Goal: Task Accomplishment & Management: Complete application form

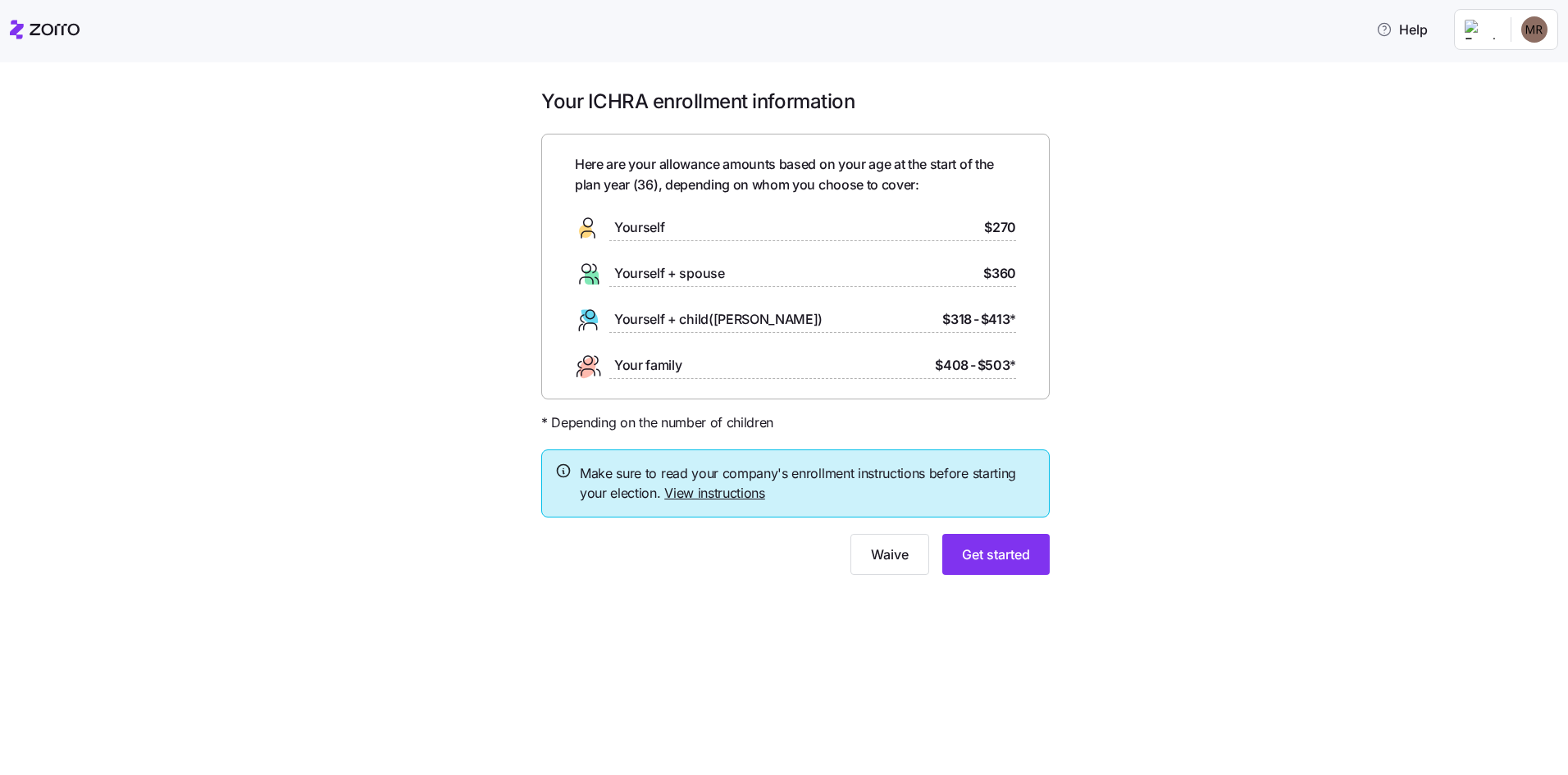
click at [1534, 38] on html "Help Your ICHRA enrollment information Here are your allowance amounts based on…" at bounding box center [784, 383] width 1568 height 765
click at [1482, 28] on html "Help Your ICHRA enrollment information Here are your allowance amounts based on…" at bounding box center [784, 383] width 1568 height 765
click at [909, 230] on div "Yourself $270" at bounding box center [795, 228] width 442 height 26
click at [639, 224] on span "Yourself" at bounding box center [639, 227] width 50 height 21
click at [999, 558] on span "Get started" at bounding box center [995, 554] width 68 height 20
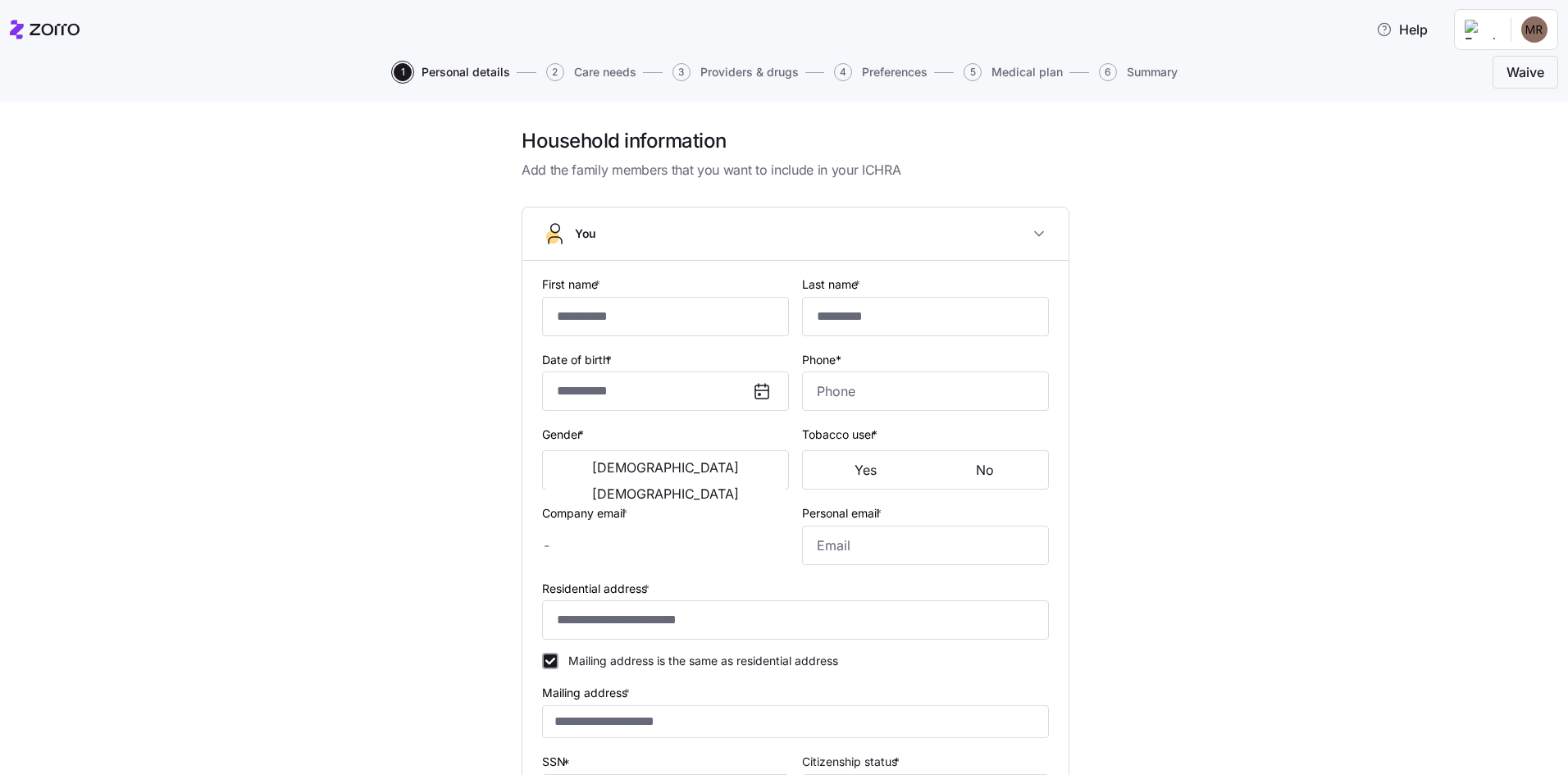
type input "*******"
type input "[EMAIL_ADDRESS][DOMAIN_NAME]"
type input "**********"
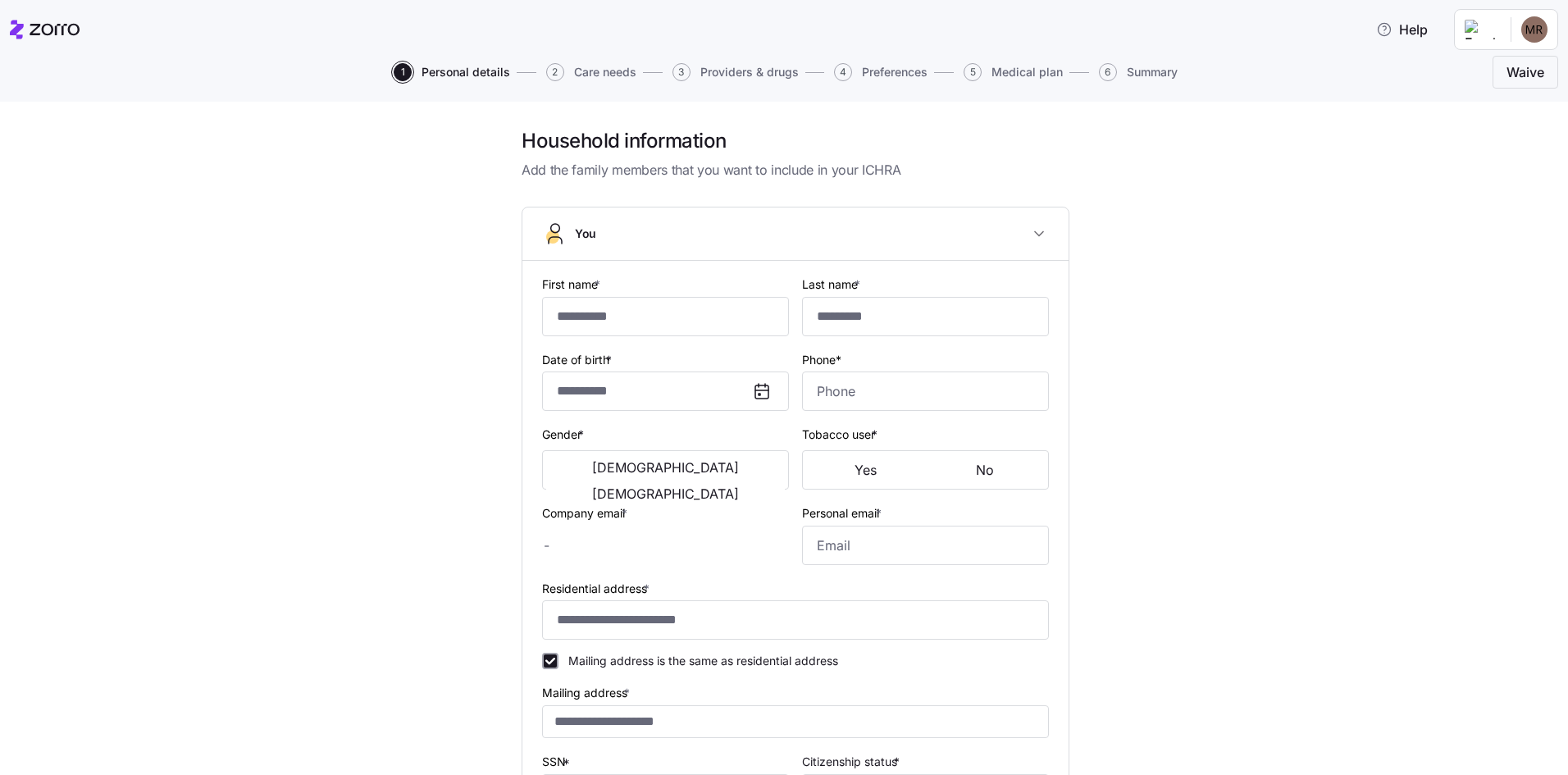
checkbox input "true"
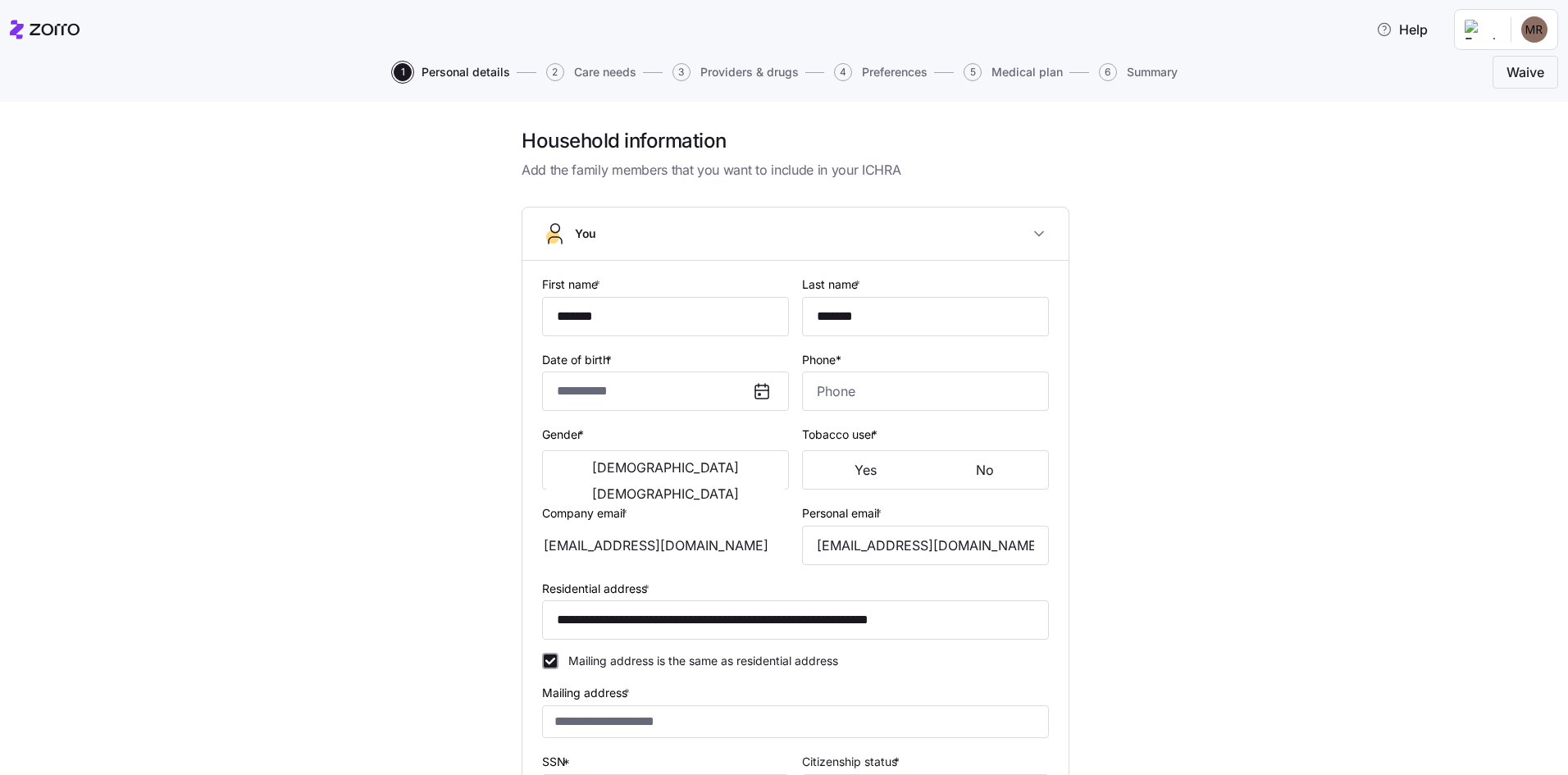
type input "**********"
type input "[PHONE_NUMBER]"
type input "[DEMOGRAPHIC_DATA] citizen"
type input "Single"
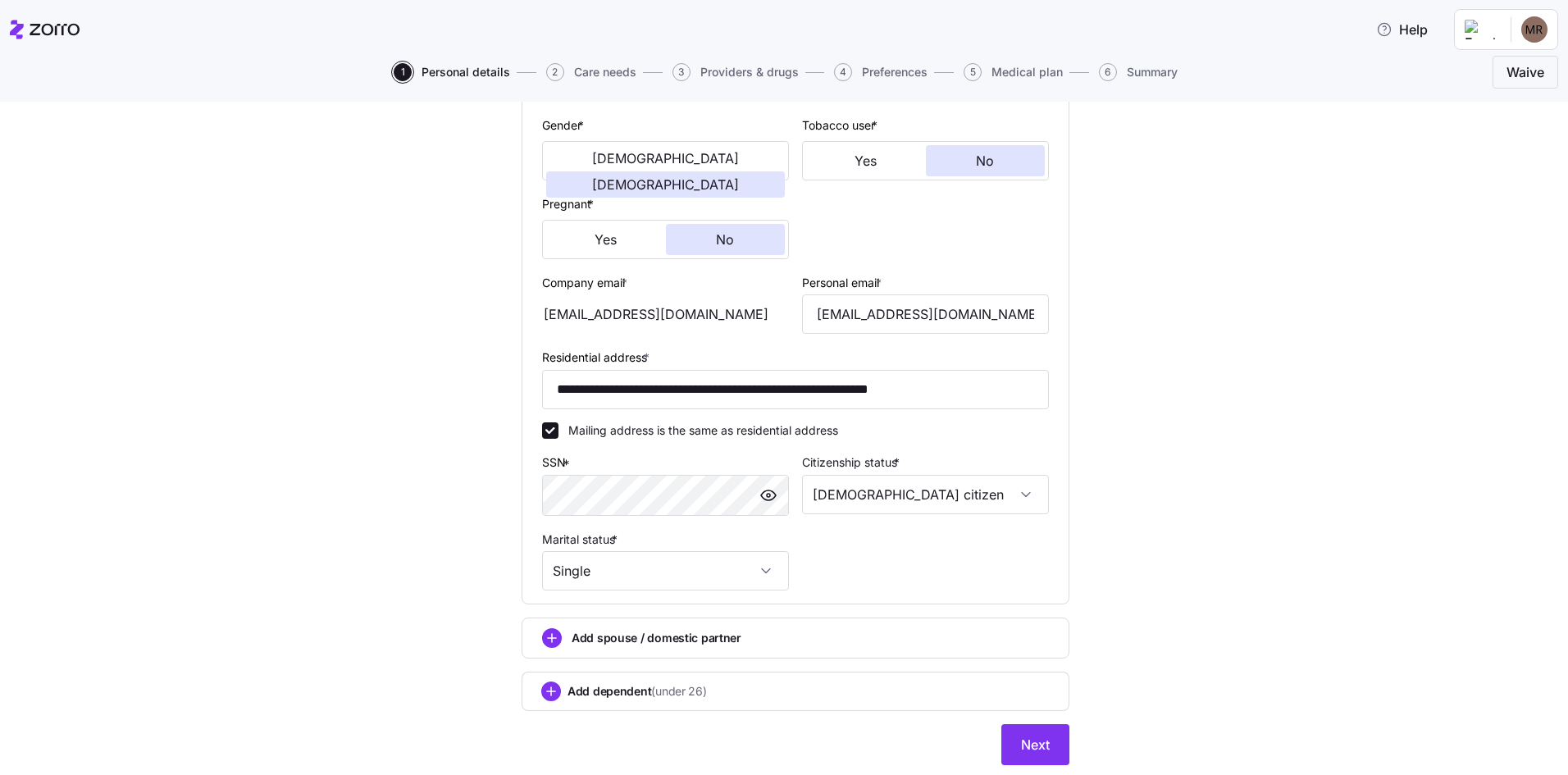
scroll to position [358, 0]
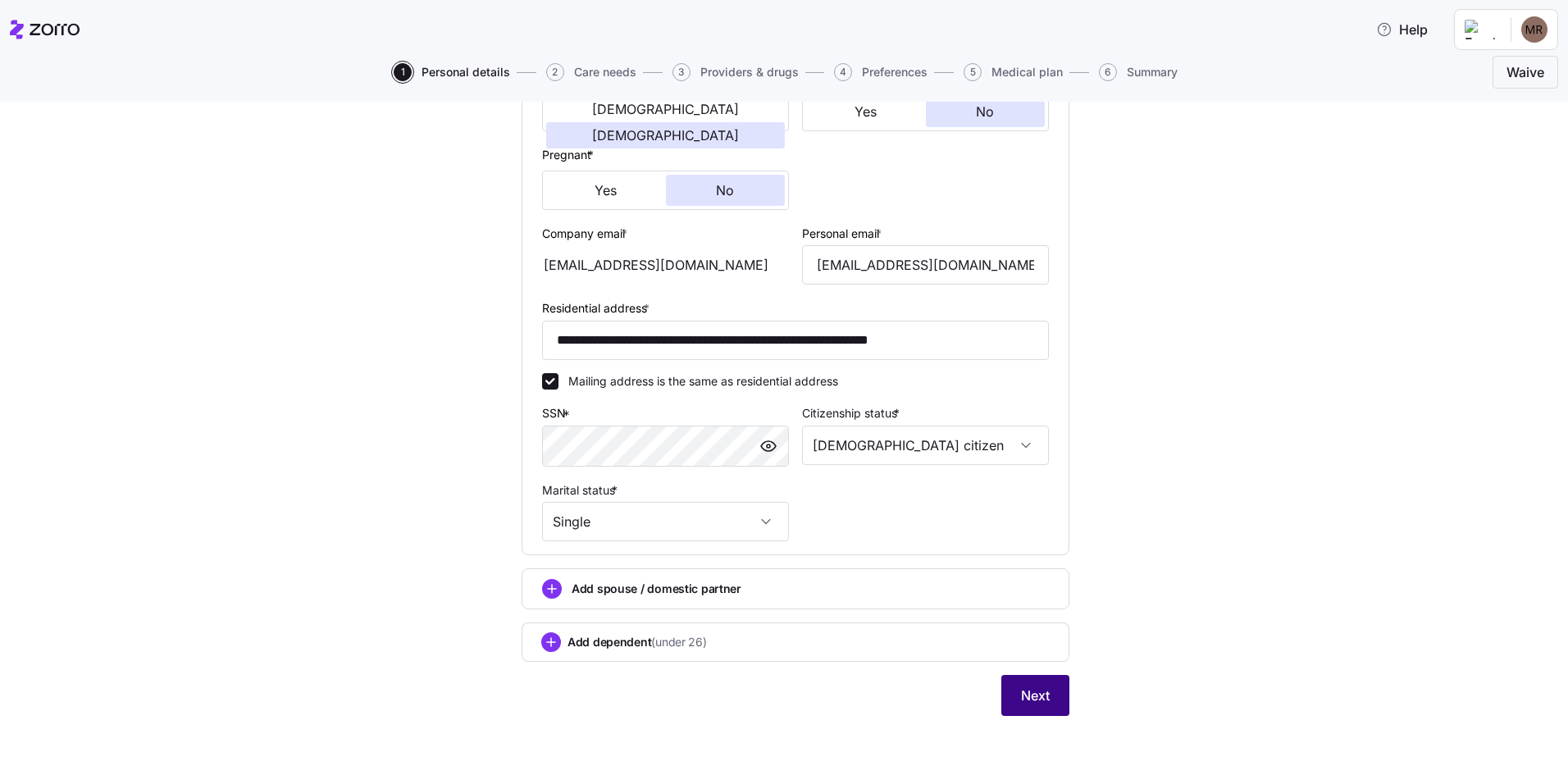
click at [1012, 701] on button "Next" at bounding box center [1035, 695] width 68 height 41
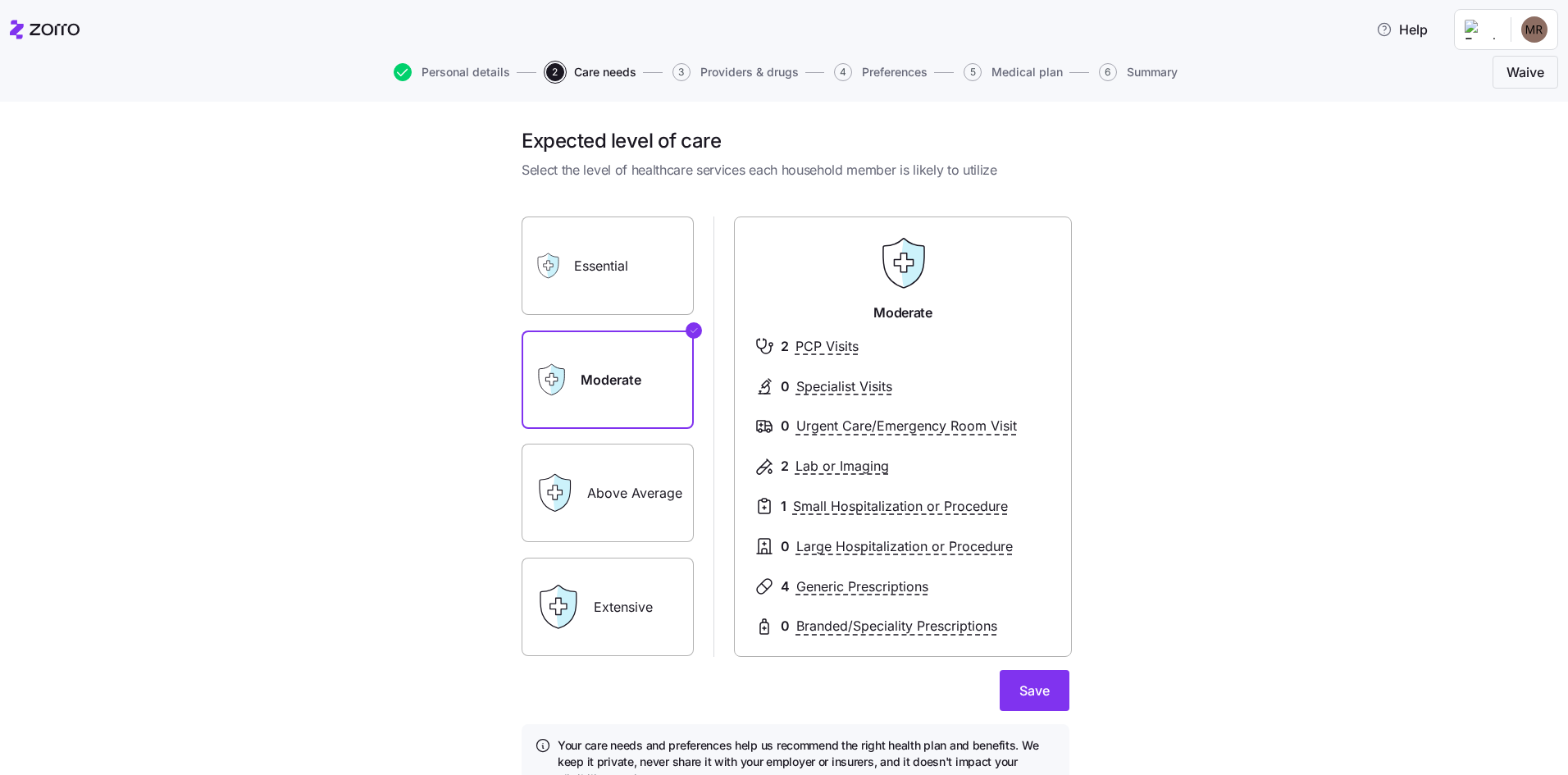
click at [585, 505] on label "Above Average" at bounding box center [608, 492] width 172 height 99
click at [0, 0] on input "Above Average" at bounding box center [0, 0] width 0 height 0
click at [584, 368] on label "Moderate" at bounding box center [608, 379] width 172 height 99
click at [0, 0] on input "Moderate" at bounding box center [0, 0] width 0 height 0
click at [598, 580] on label "Extensive" at bounding box center [608, 606] width 172 height 99
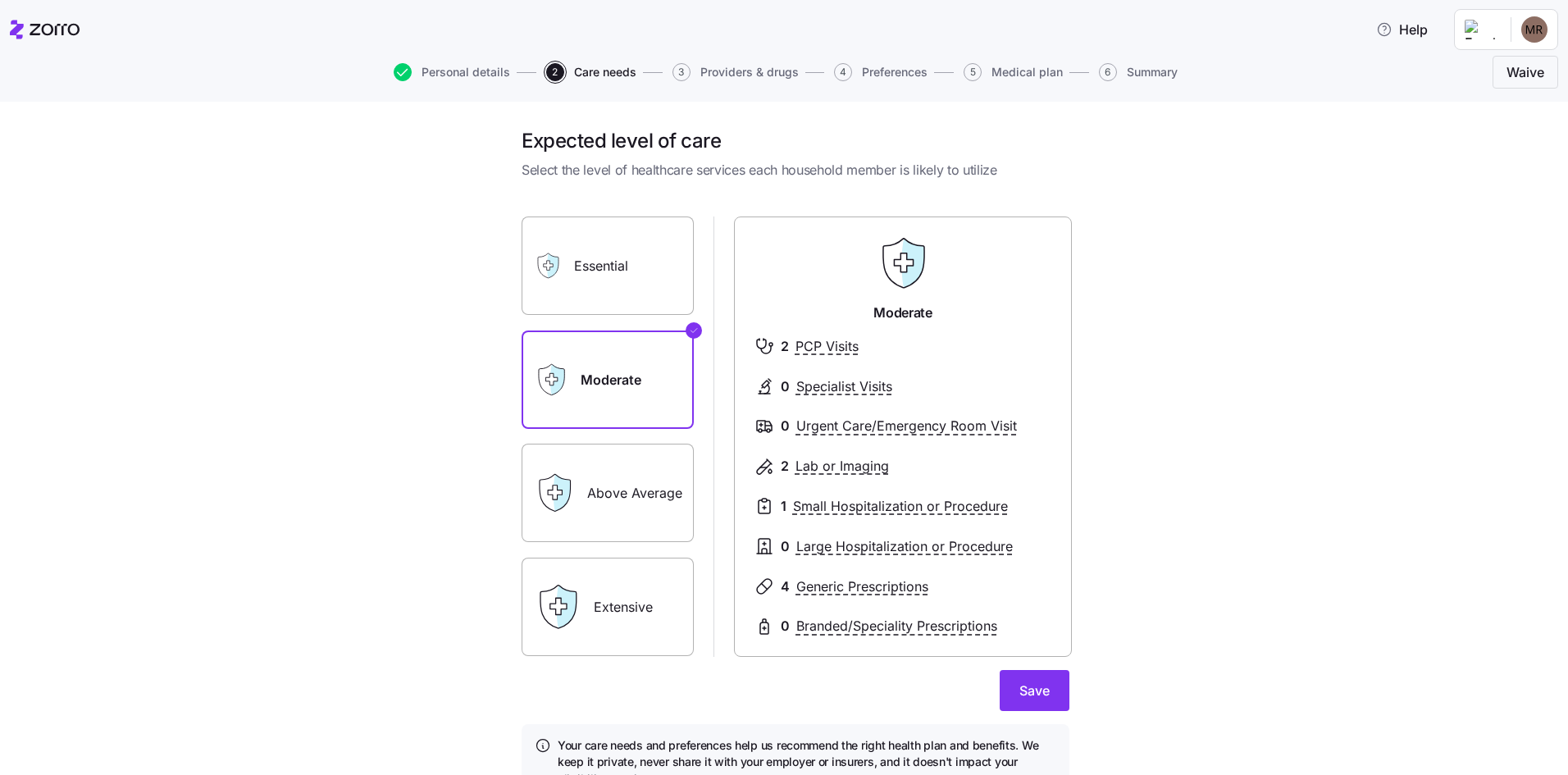
click at [0, 0] on input "Extensive" at bounding box center [0, 0] width 0 height 0
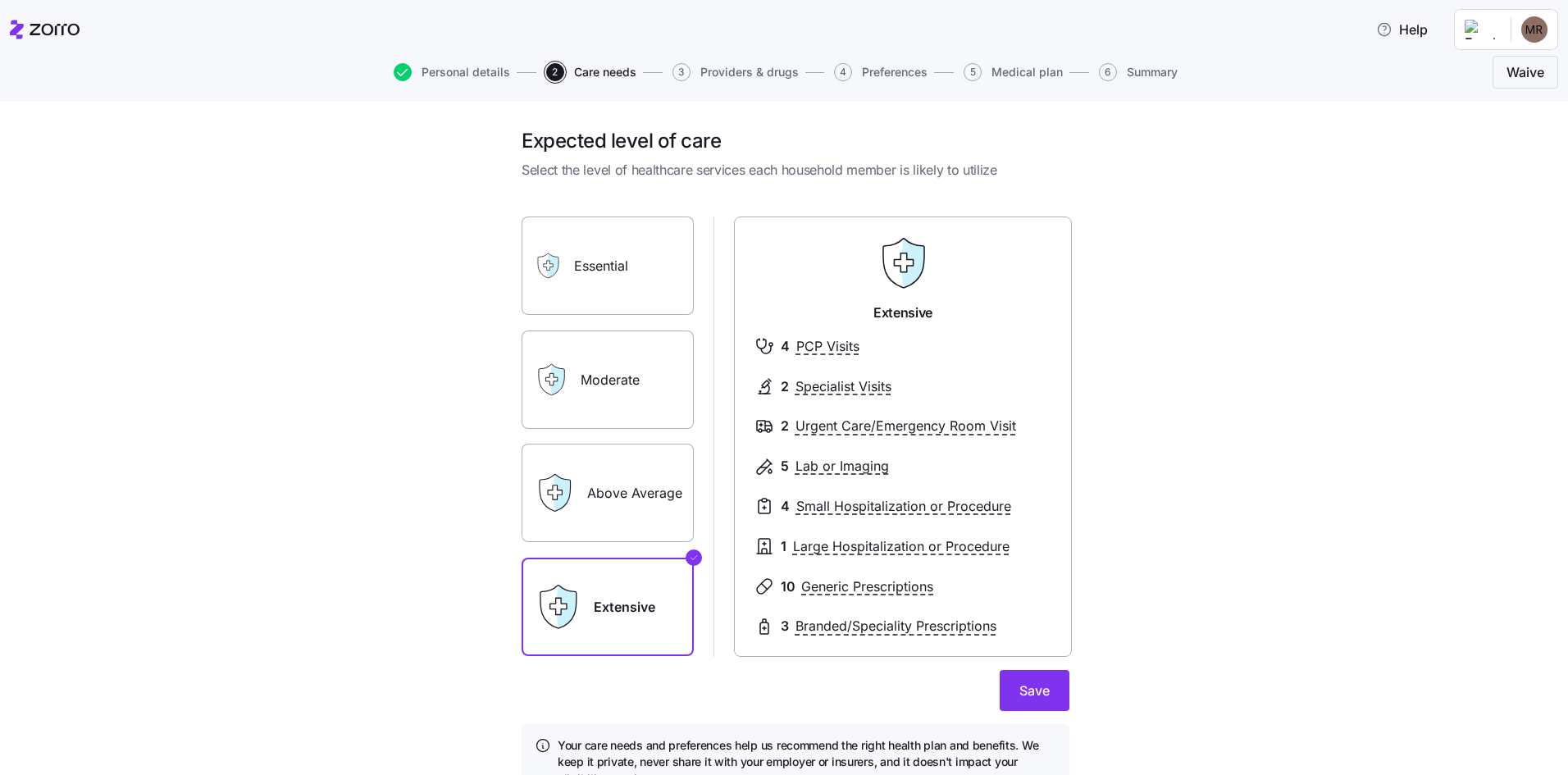
click at [569, 248] on label "Essential" at bounding box center [608, 265] width 172 height 99
click at [0, 0] on input "Essential" at bounding box center [0, 0] width 0 height 0
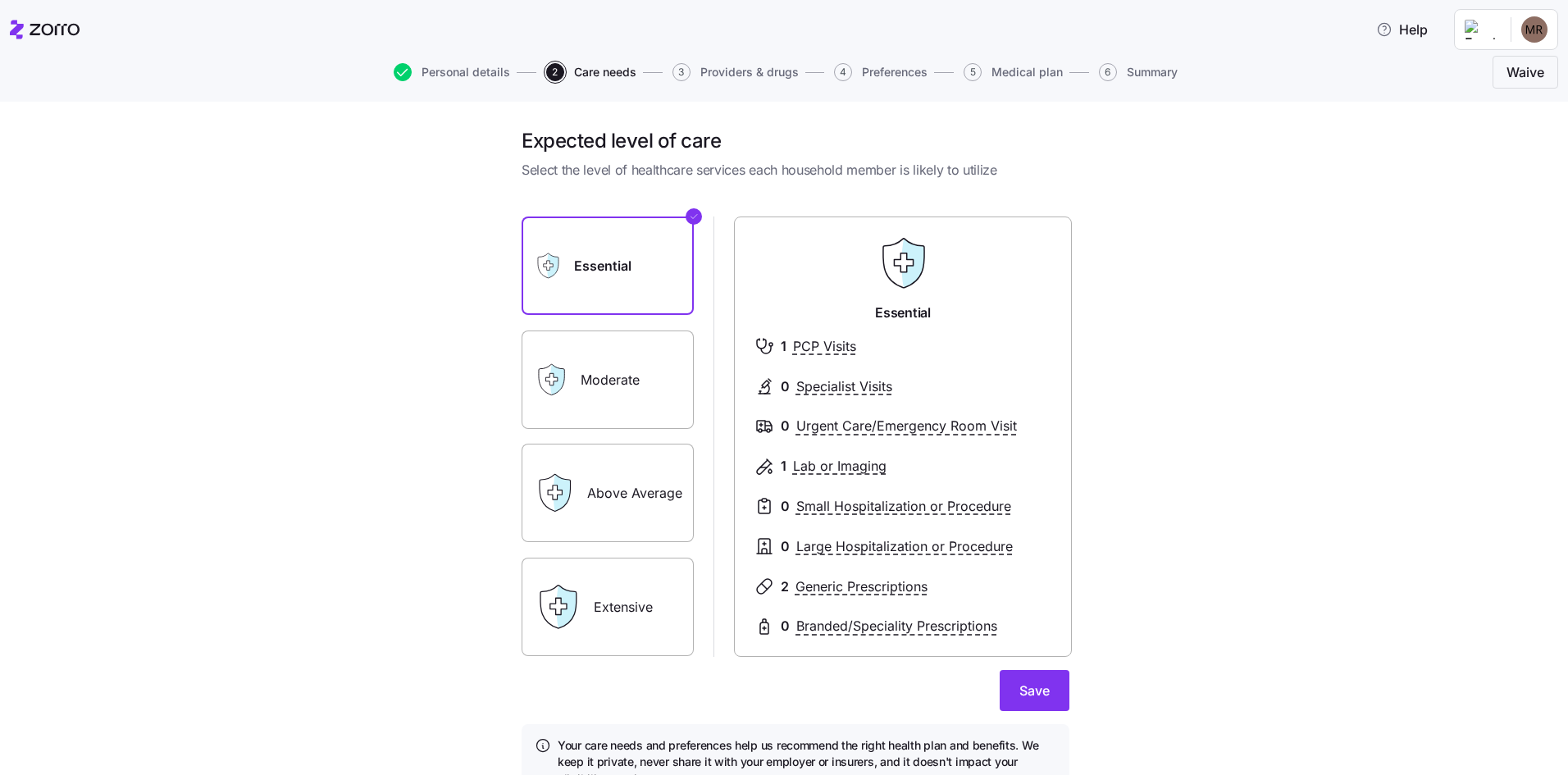
click at [605, 495] on label "Above Average" at bounding box center [608, 492] width 172 height 99
click at [0, 0] on input "Above Average" at bounding box center [0, 0] width 0 height 0
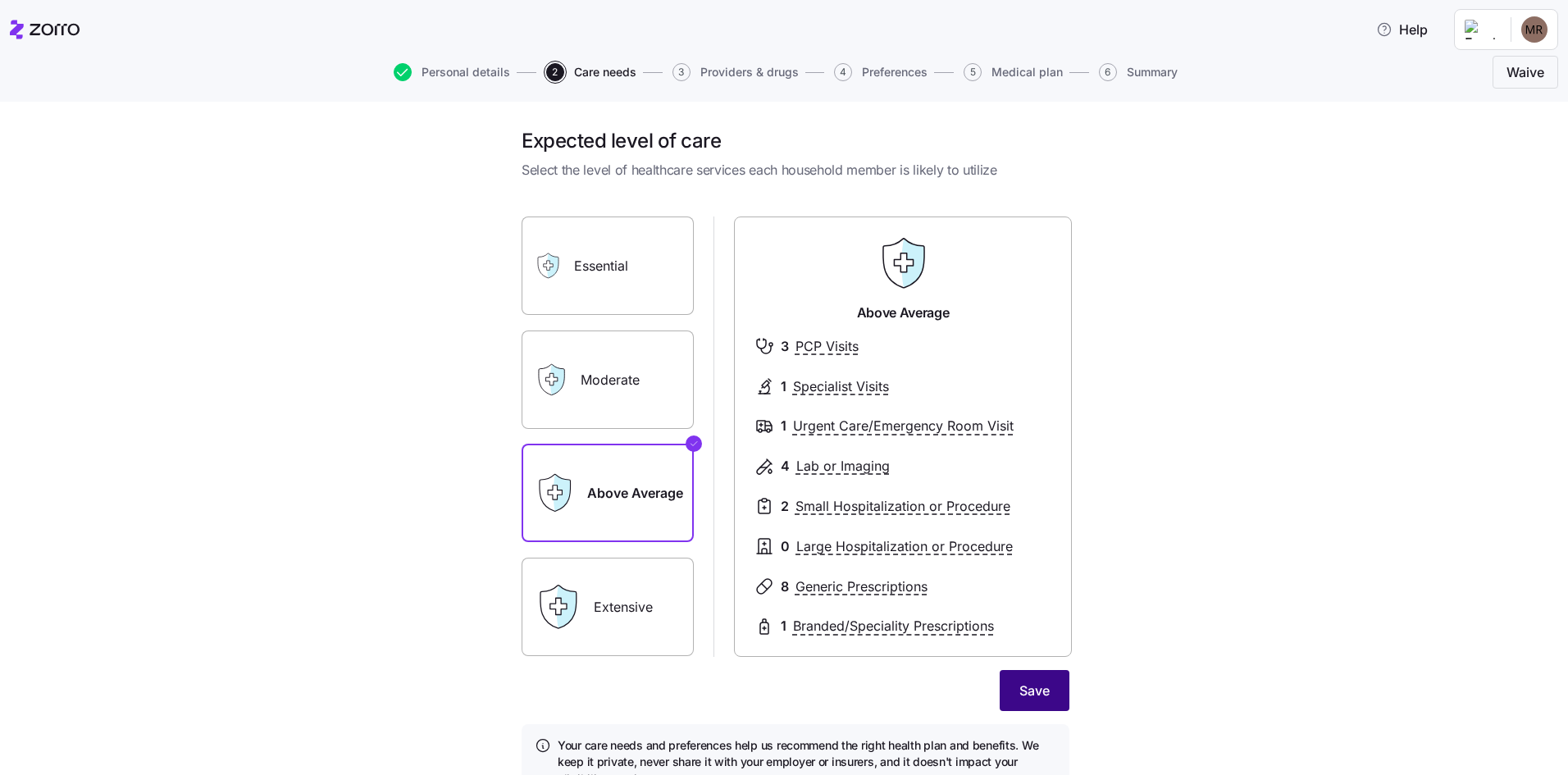
click at [1041, 691] on span "Save" at bounding box center [1035, 690] width 31 height 20
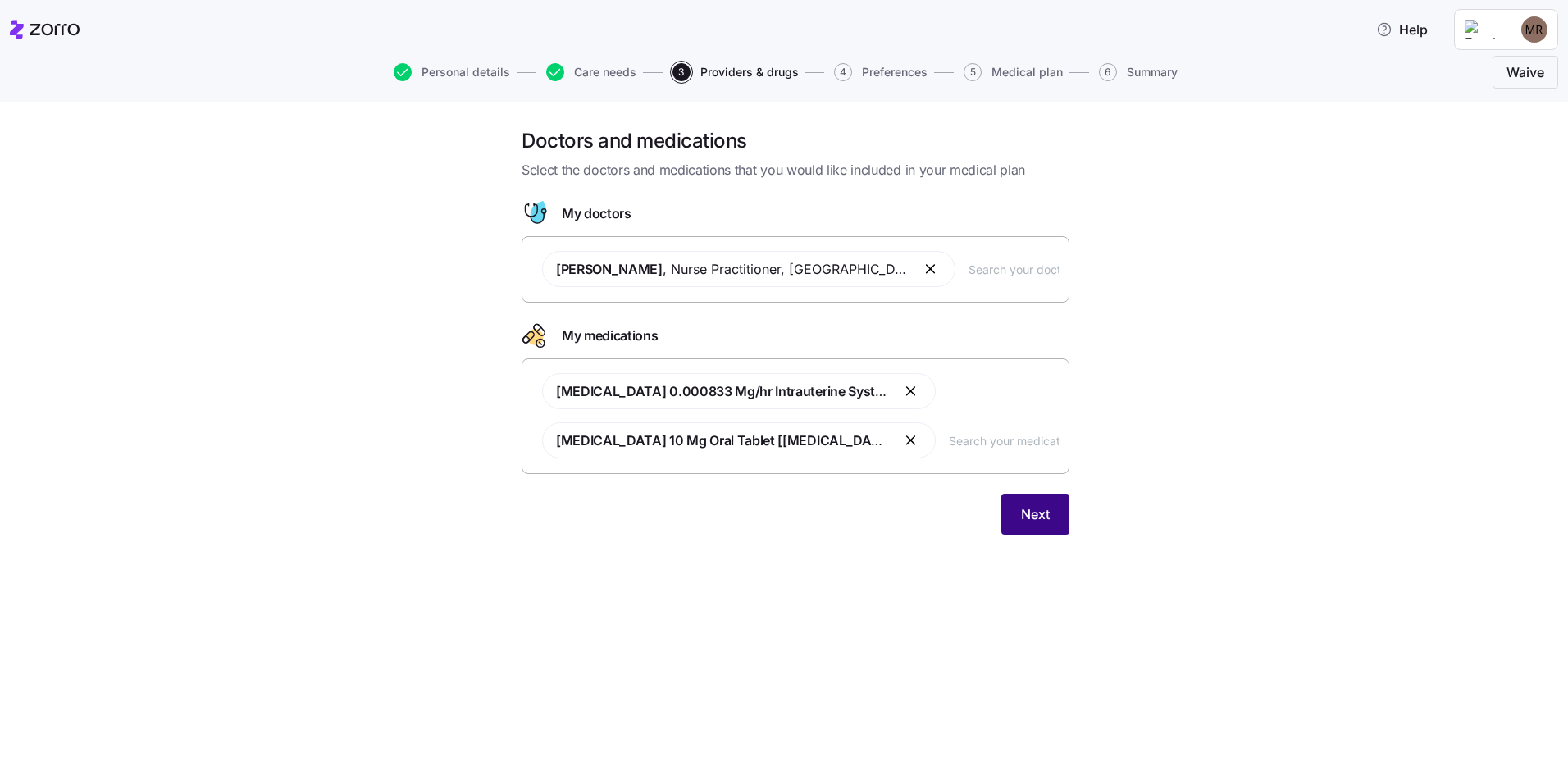
click at [1019, 515] on button "Next" at bounding box center [1035, 514] width 68 height 41
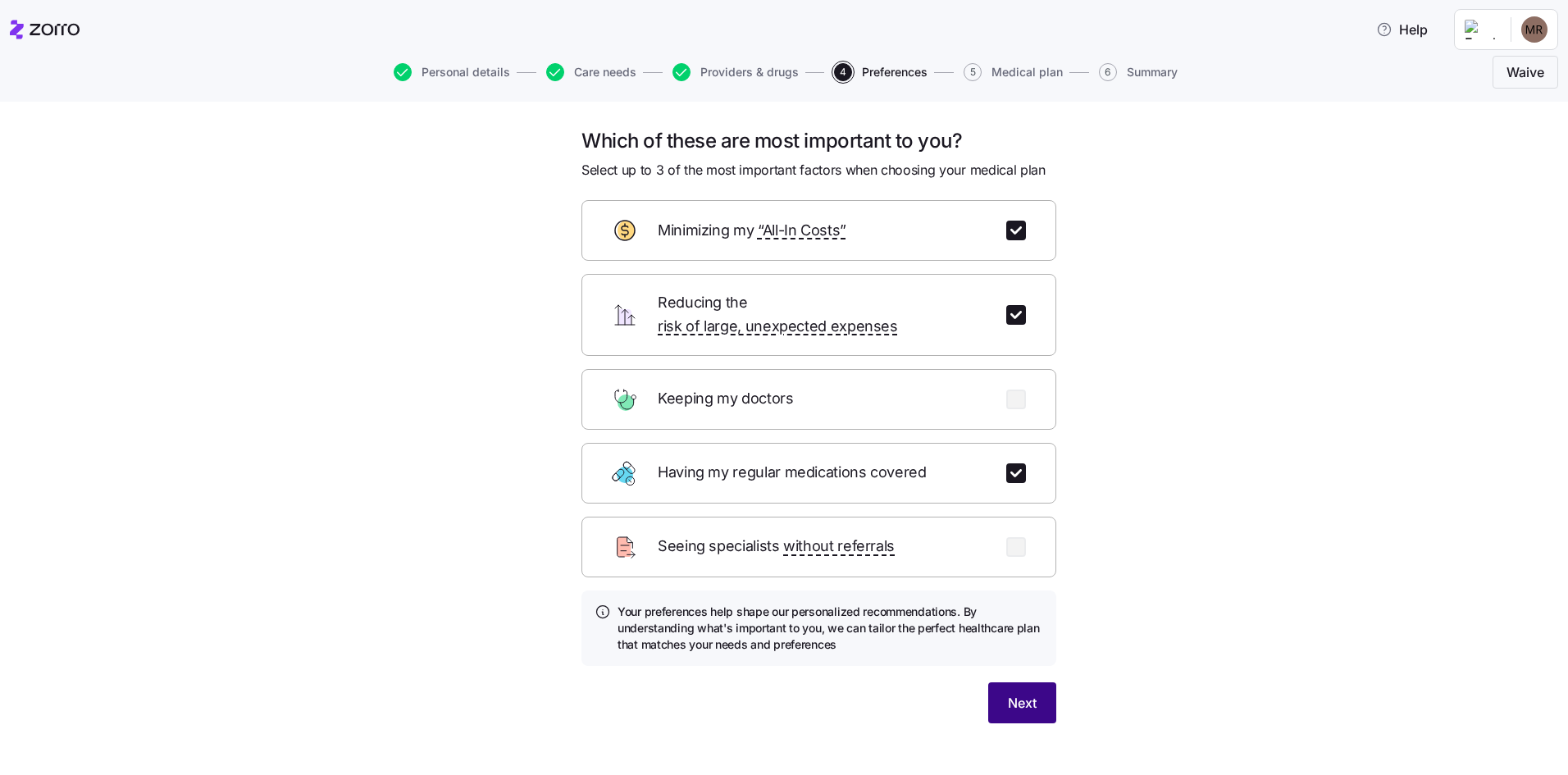
click at [1013, 694] on button "Next" at bounding box center [1022, 702] width 68 height 41
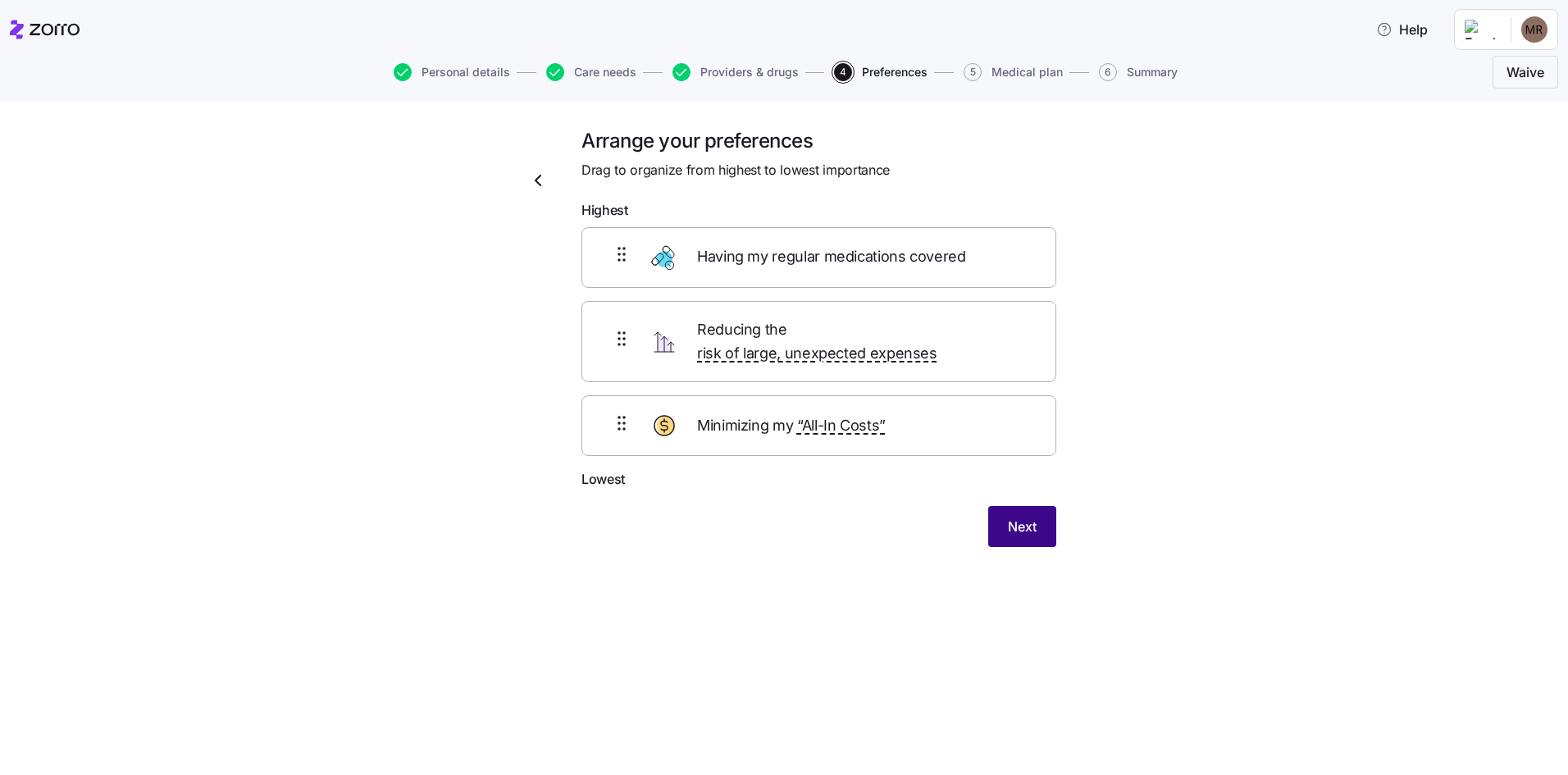
click at [1003, 506] on button "Next" at bounding box center [1022, 525] width 68 height 41
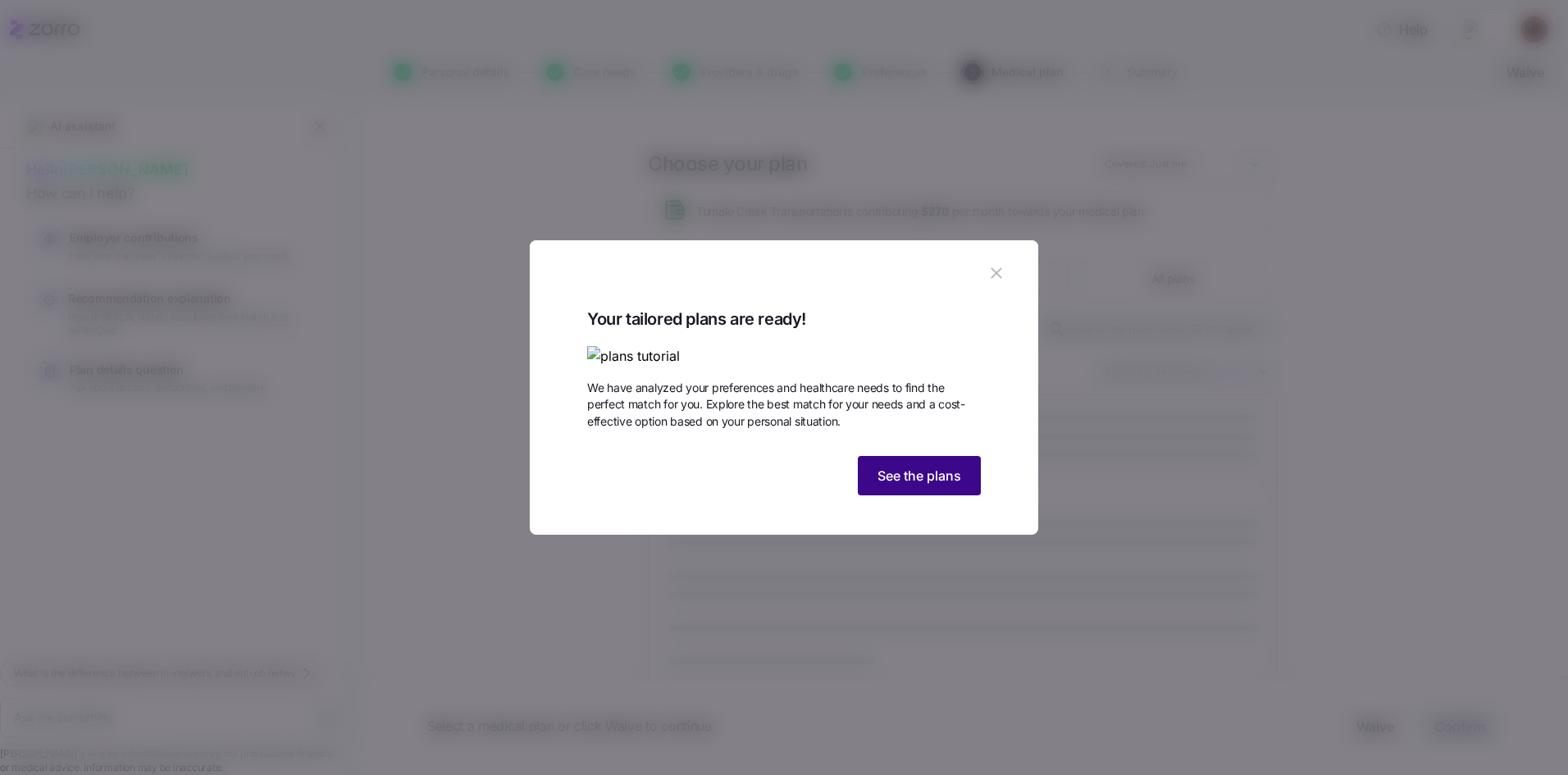
click at [930, 486] on span "See the plans" at bounding box center [919, 476] width 83 height 20
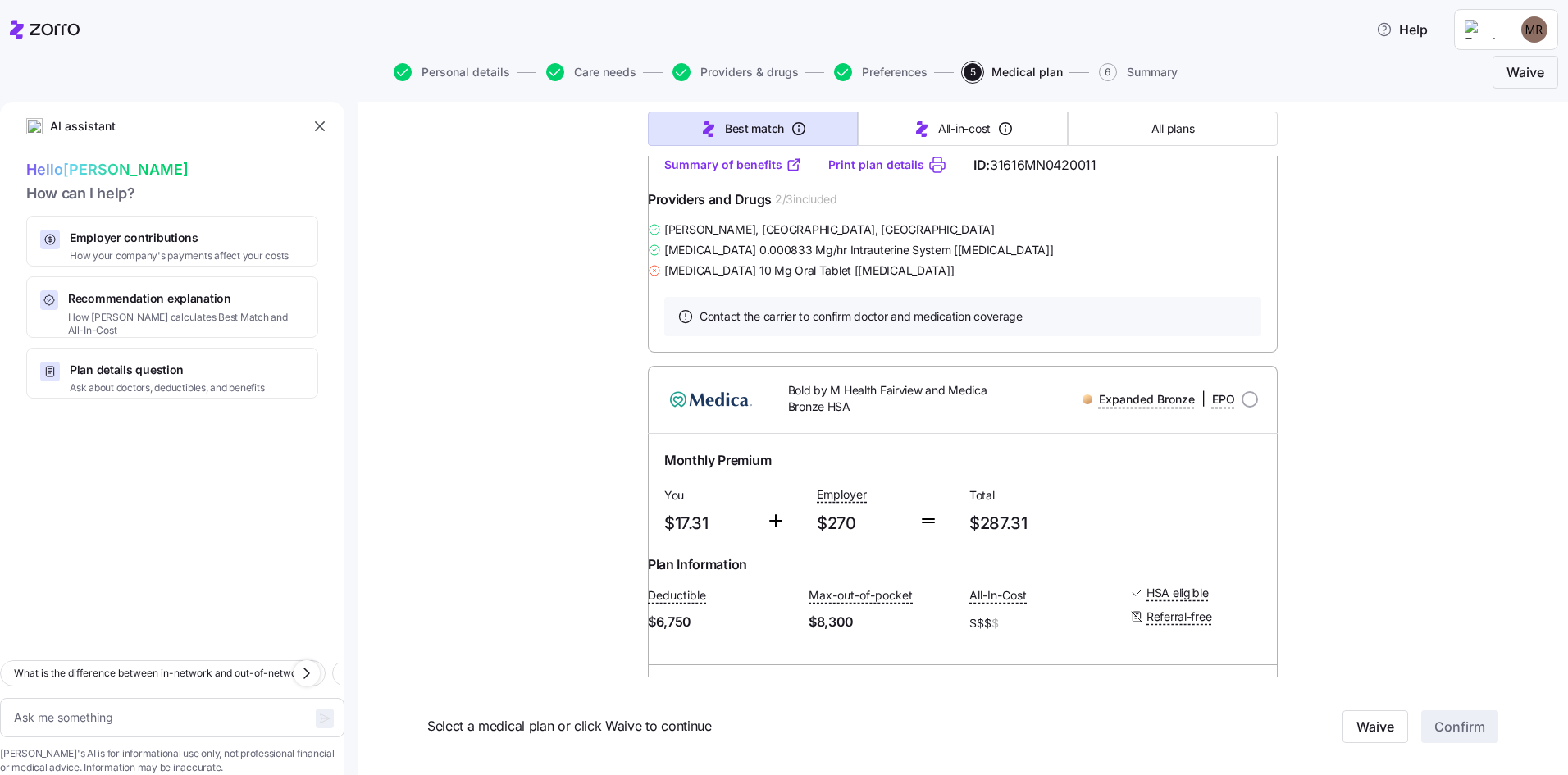
scroll to position [1722, 0]
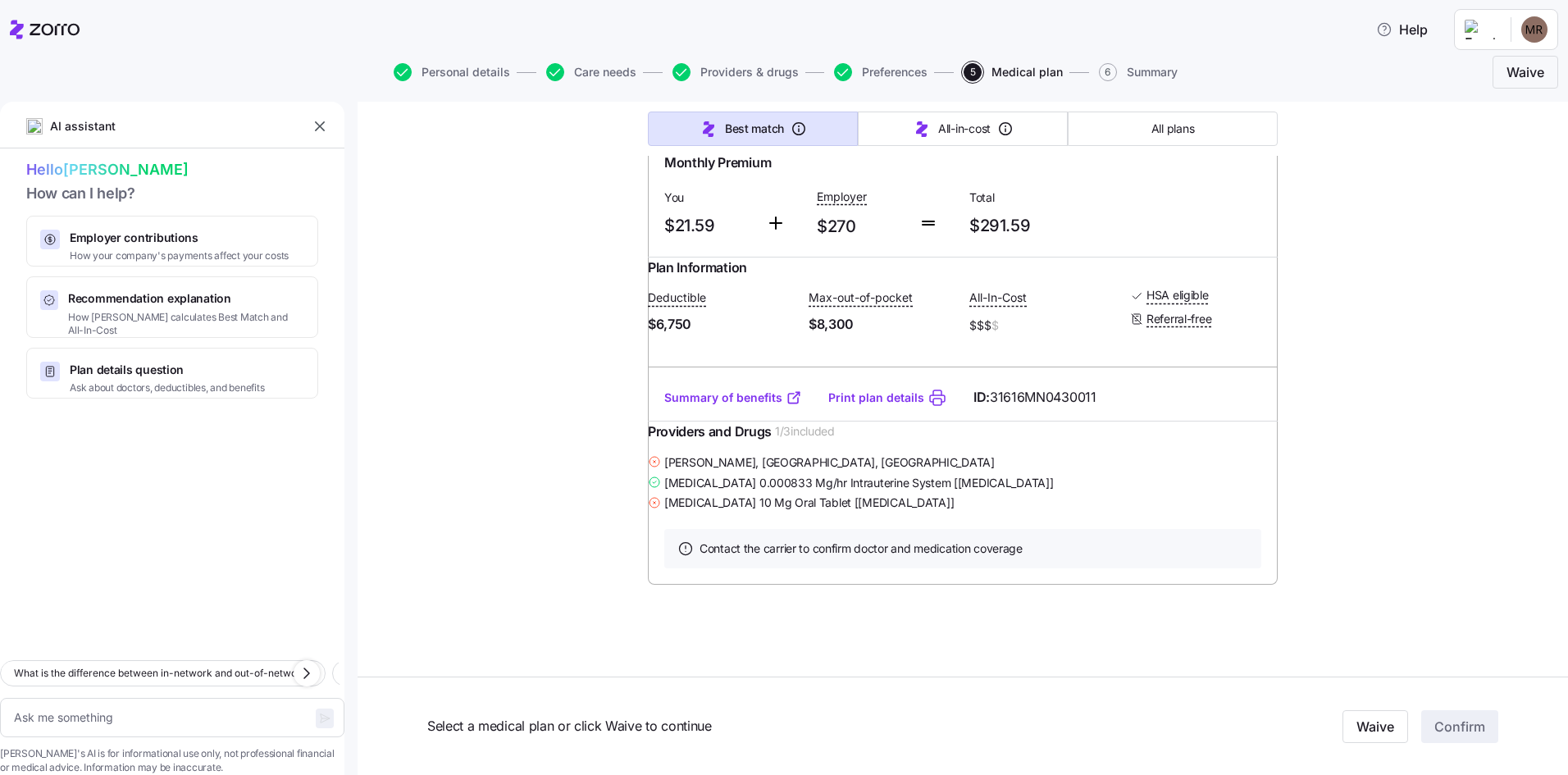
type textarea "x"
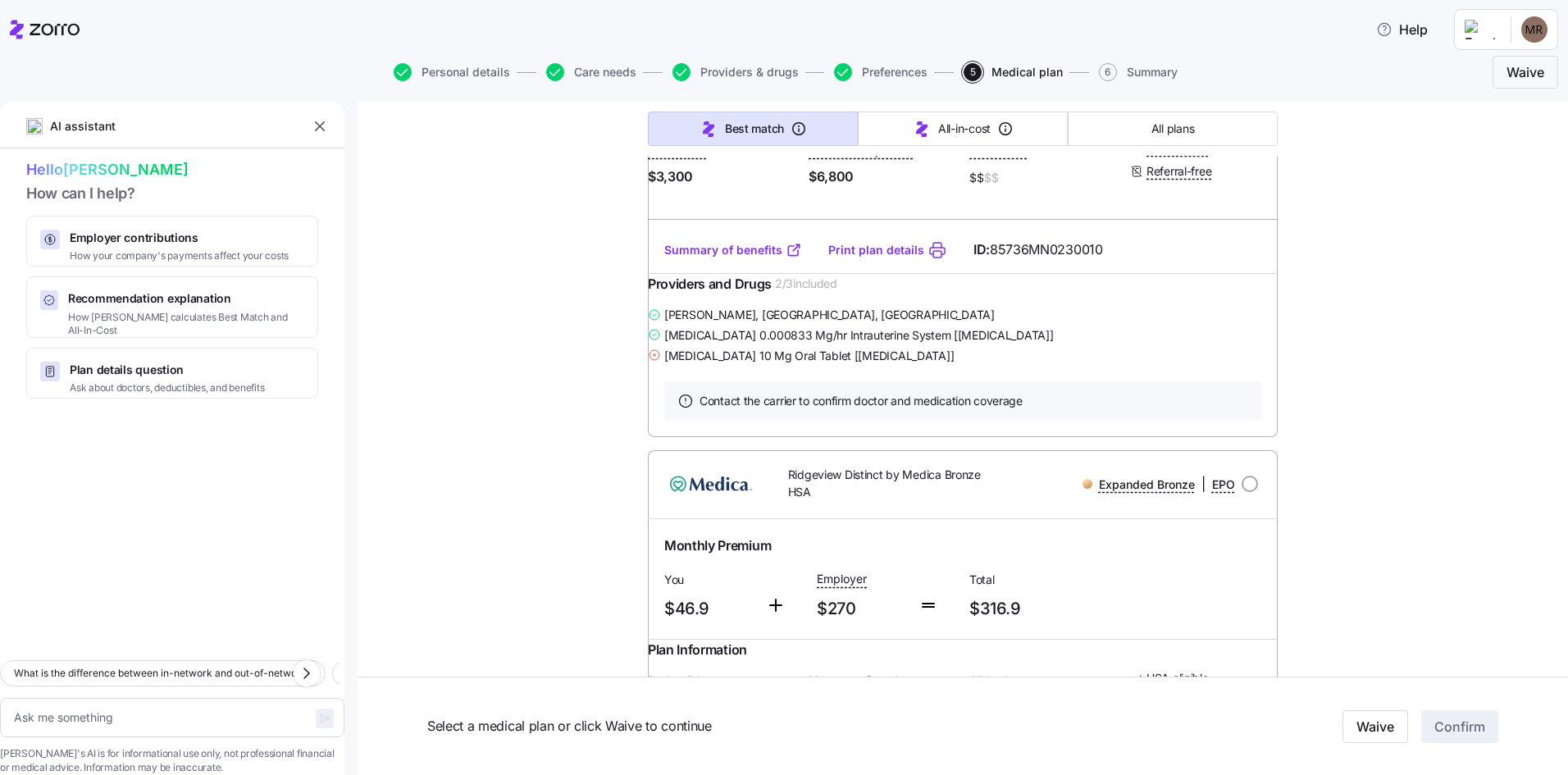
scroll to position [3115, 0]
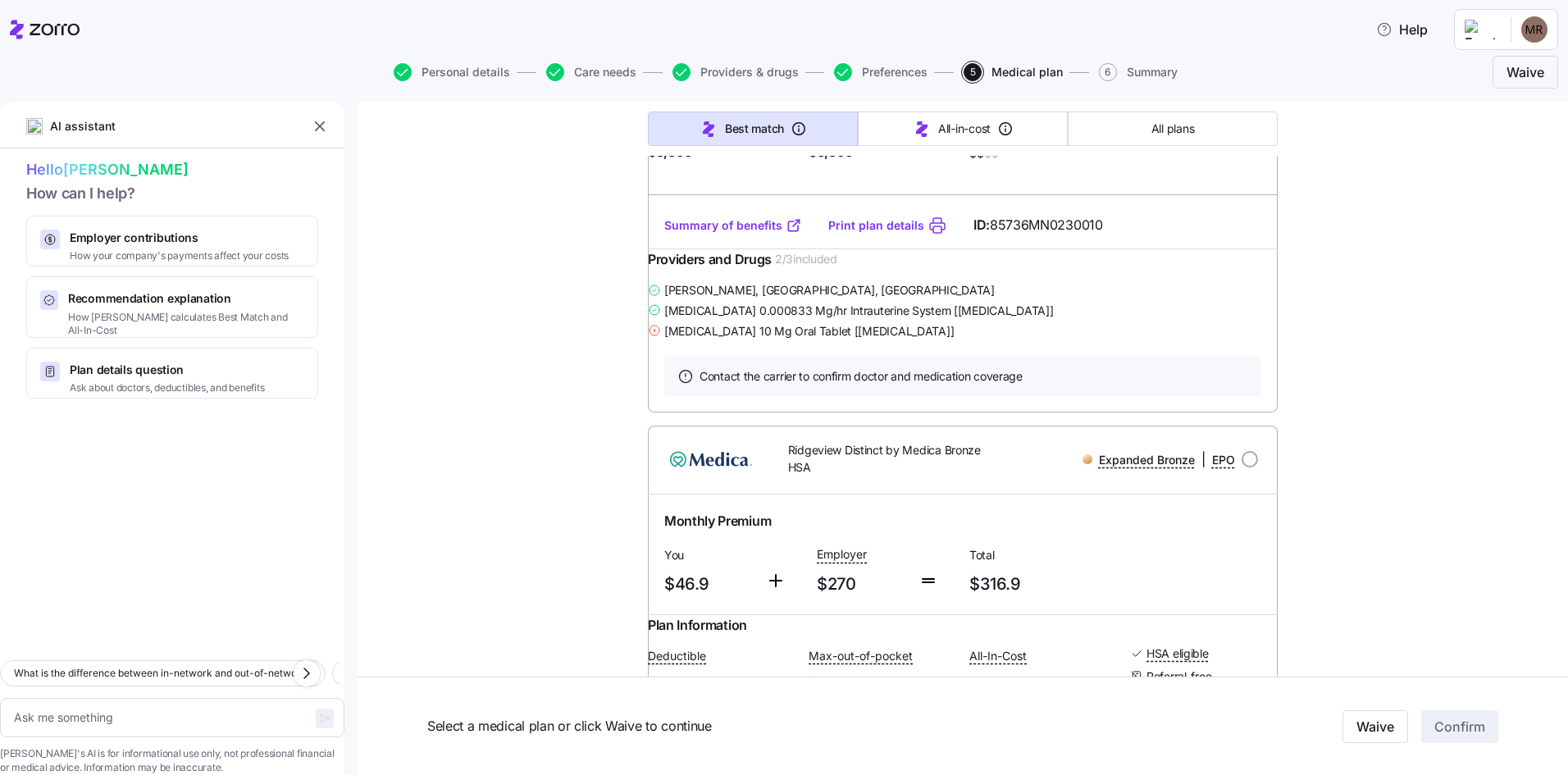
radio input "true"
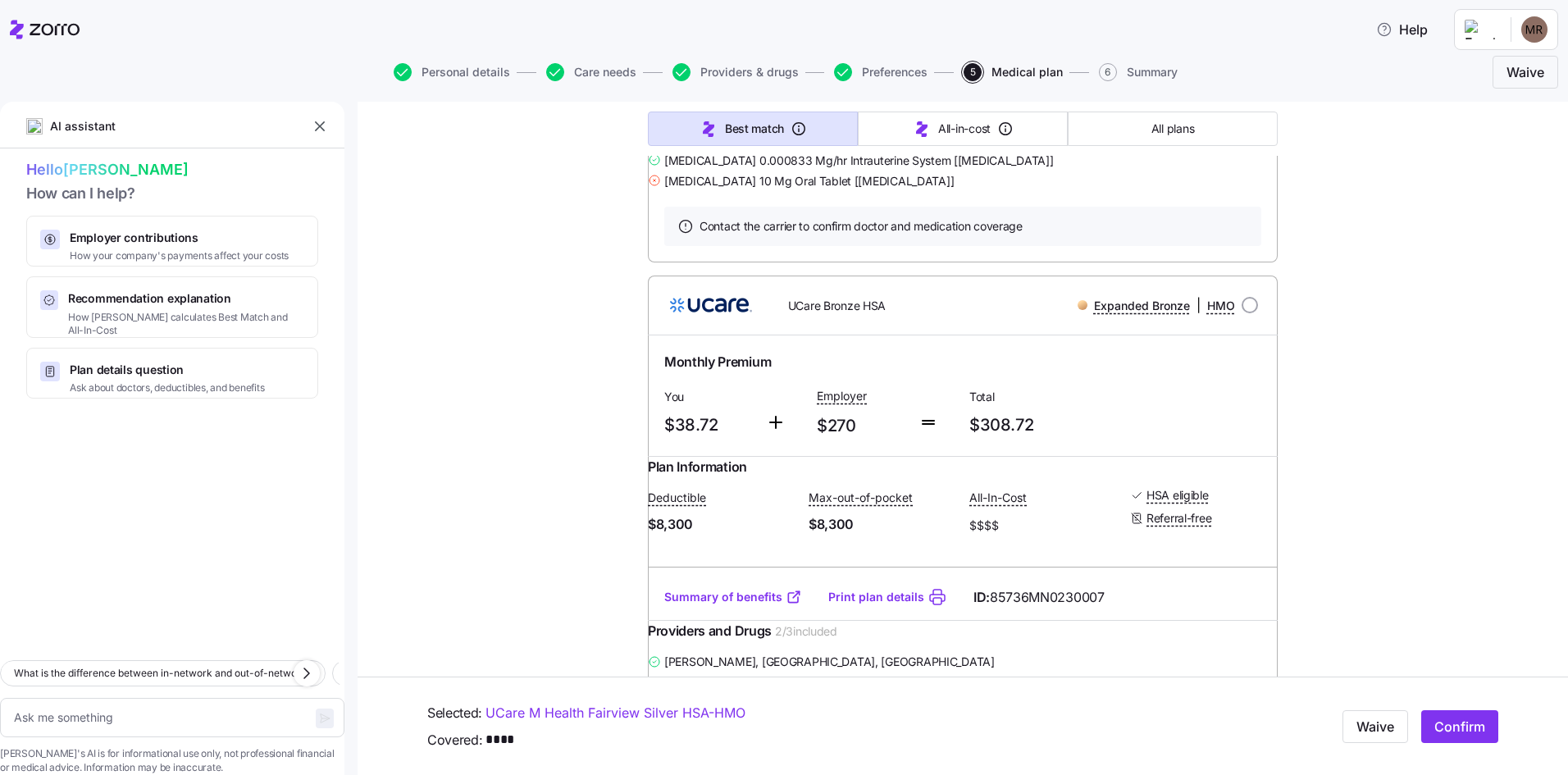
scroll to position [0, 0]
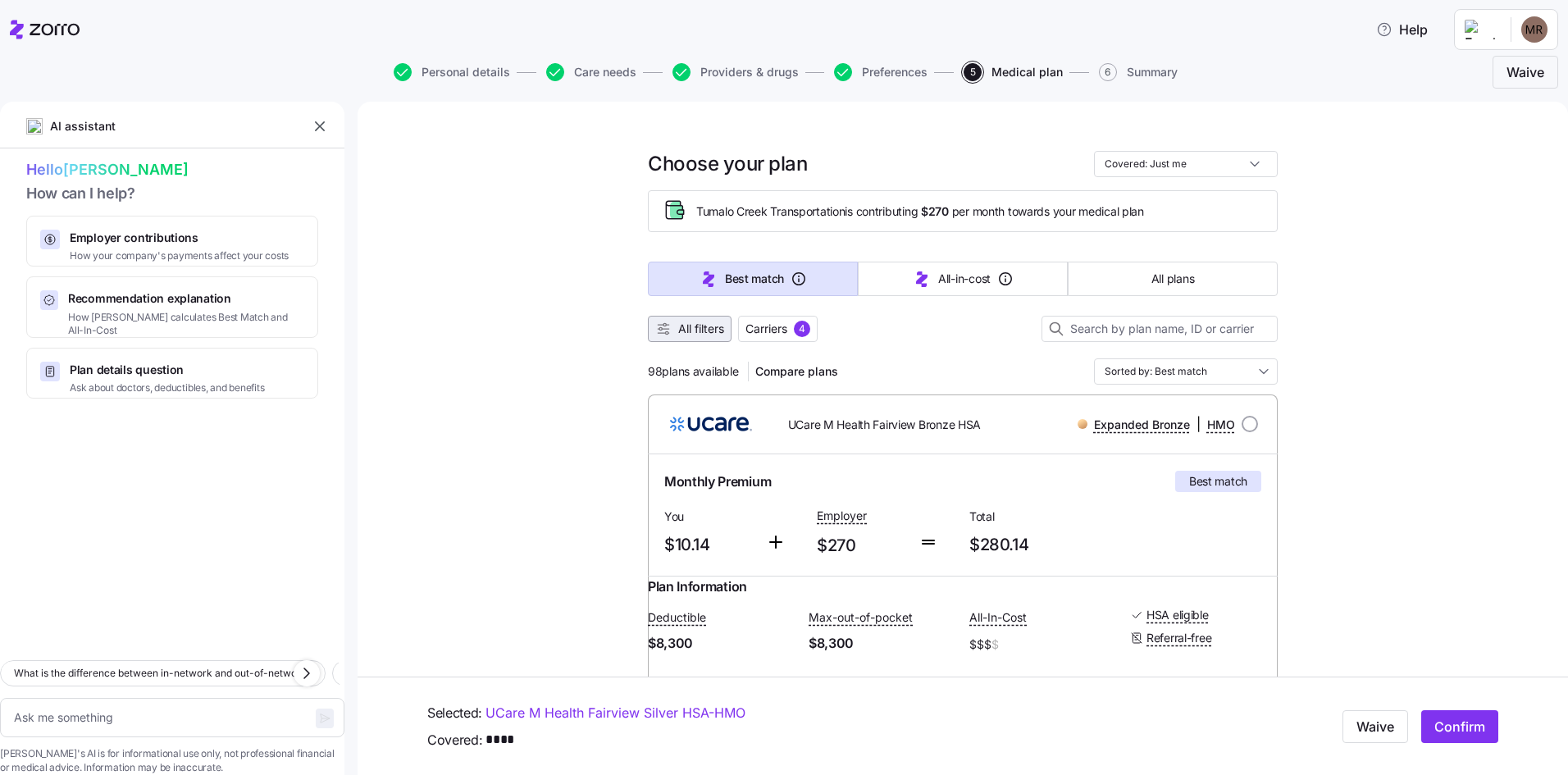
click at [708, 328] on span "All filters" at bounding box center [701, 328] width 46 height 16
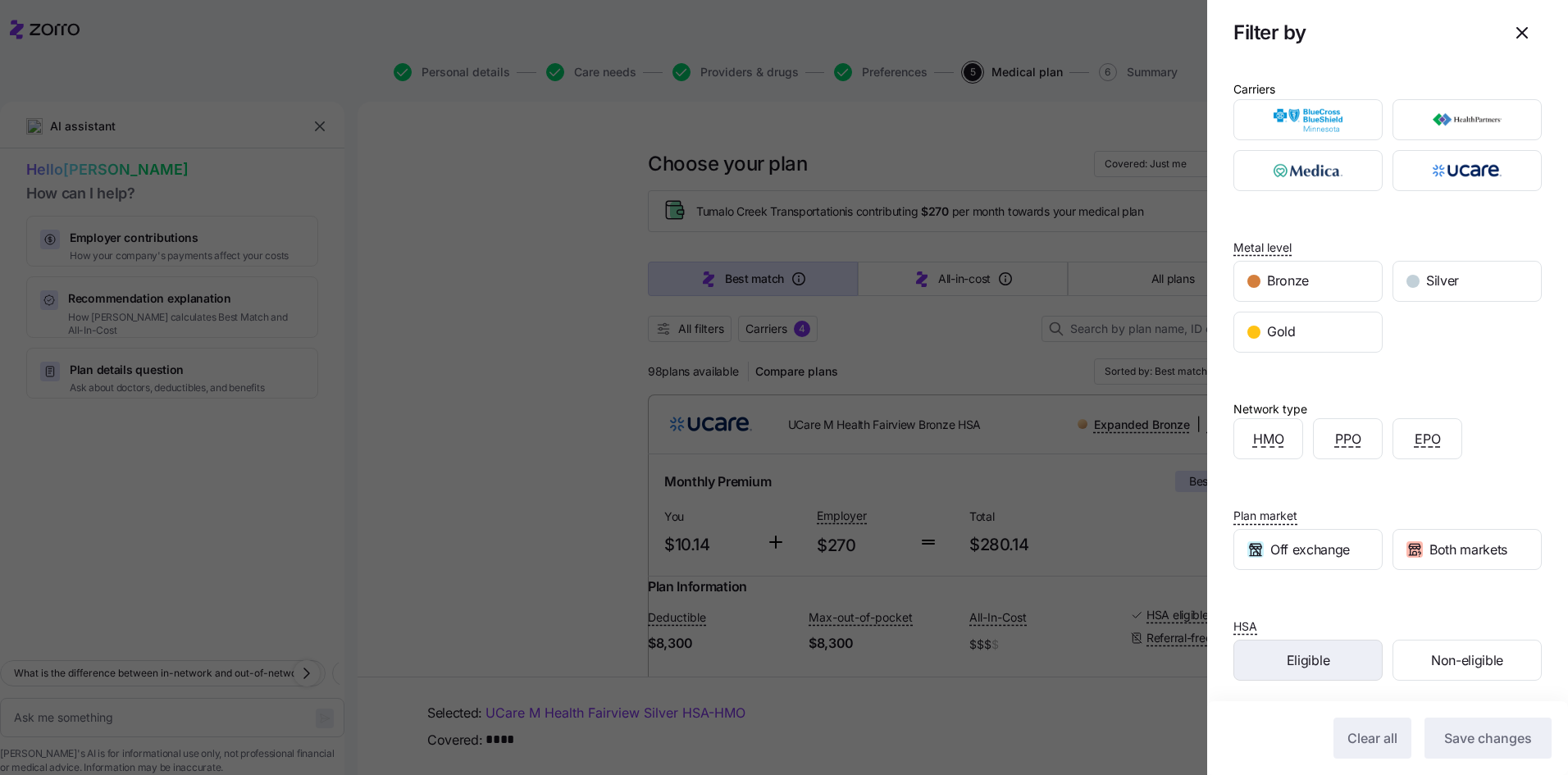
click at [1328, 656] on div "Eligible" at bounding box center [1307, 660] width 147 height 40
click at [1446, 743] on span "Save changes" at bounding box center [1487, 738] width 88 height 20
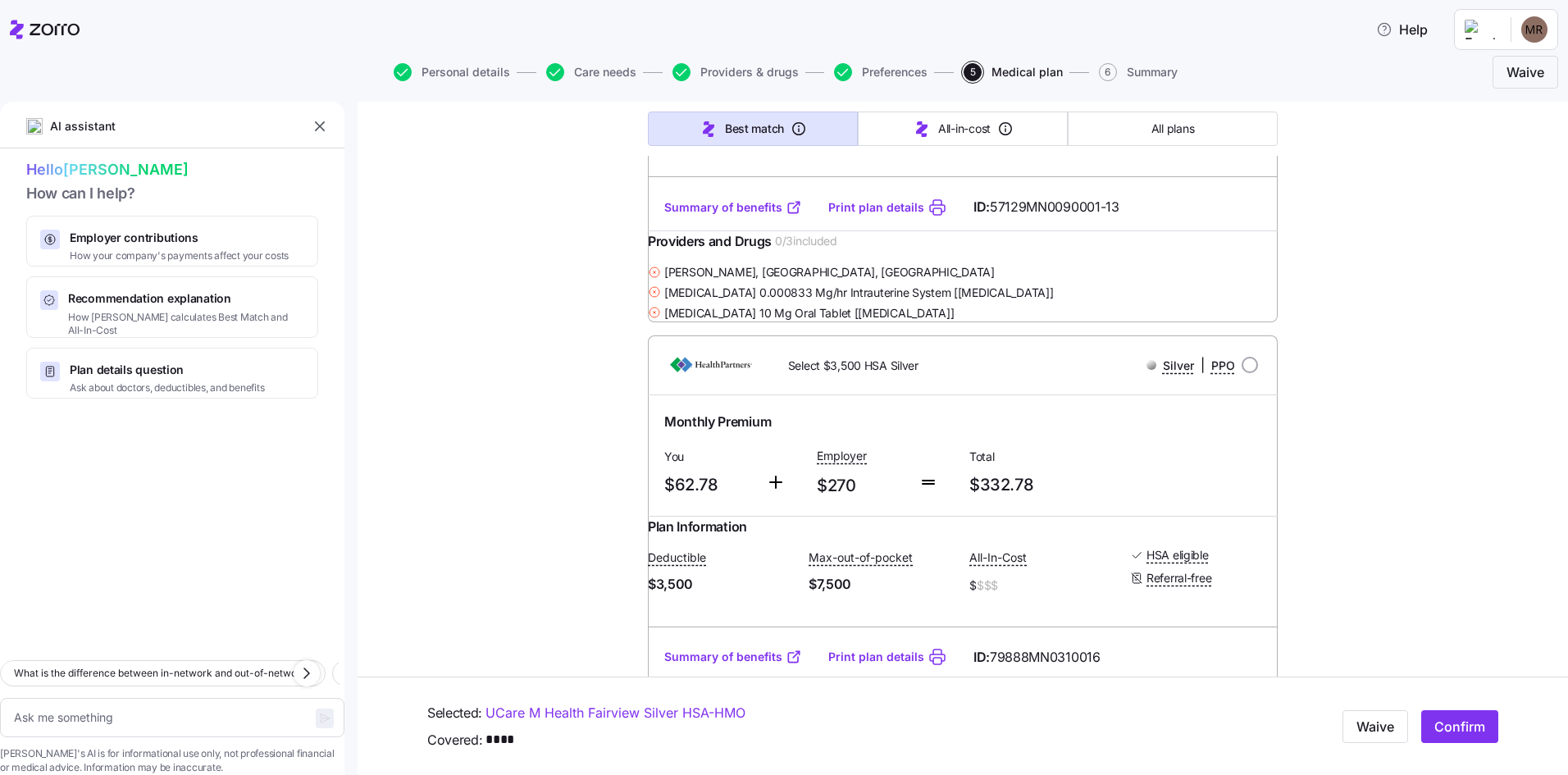
scroll to position [9756, 0]
click at [1453, 720] on span "Confirm" at bounding box center [1460, 726] width 51 height 20
type textarea "x"
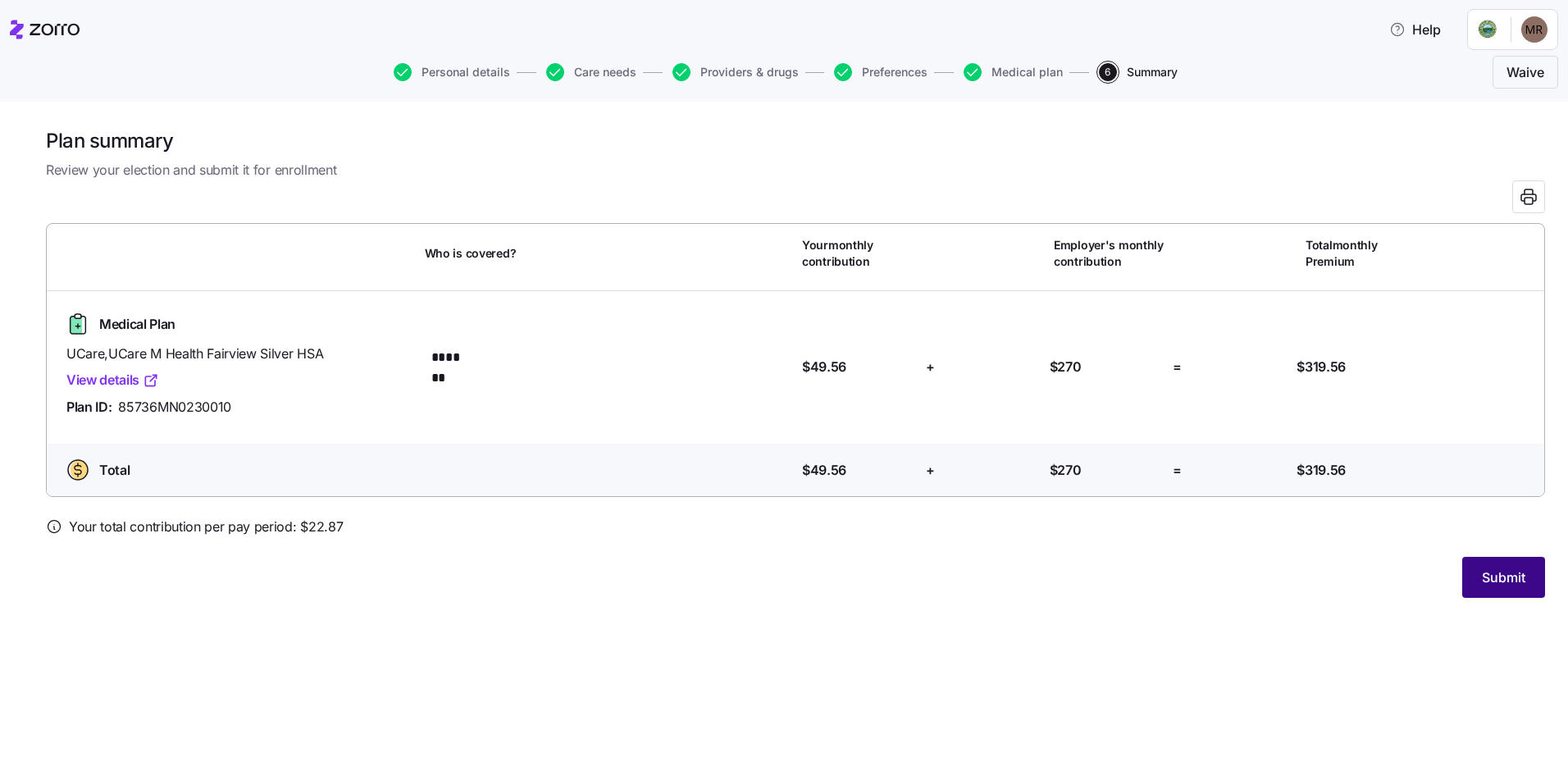
click at [1499, 574] on span "Submit" at bounding box center [1504, 577] width 43 height 20
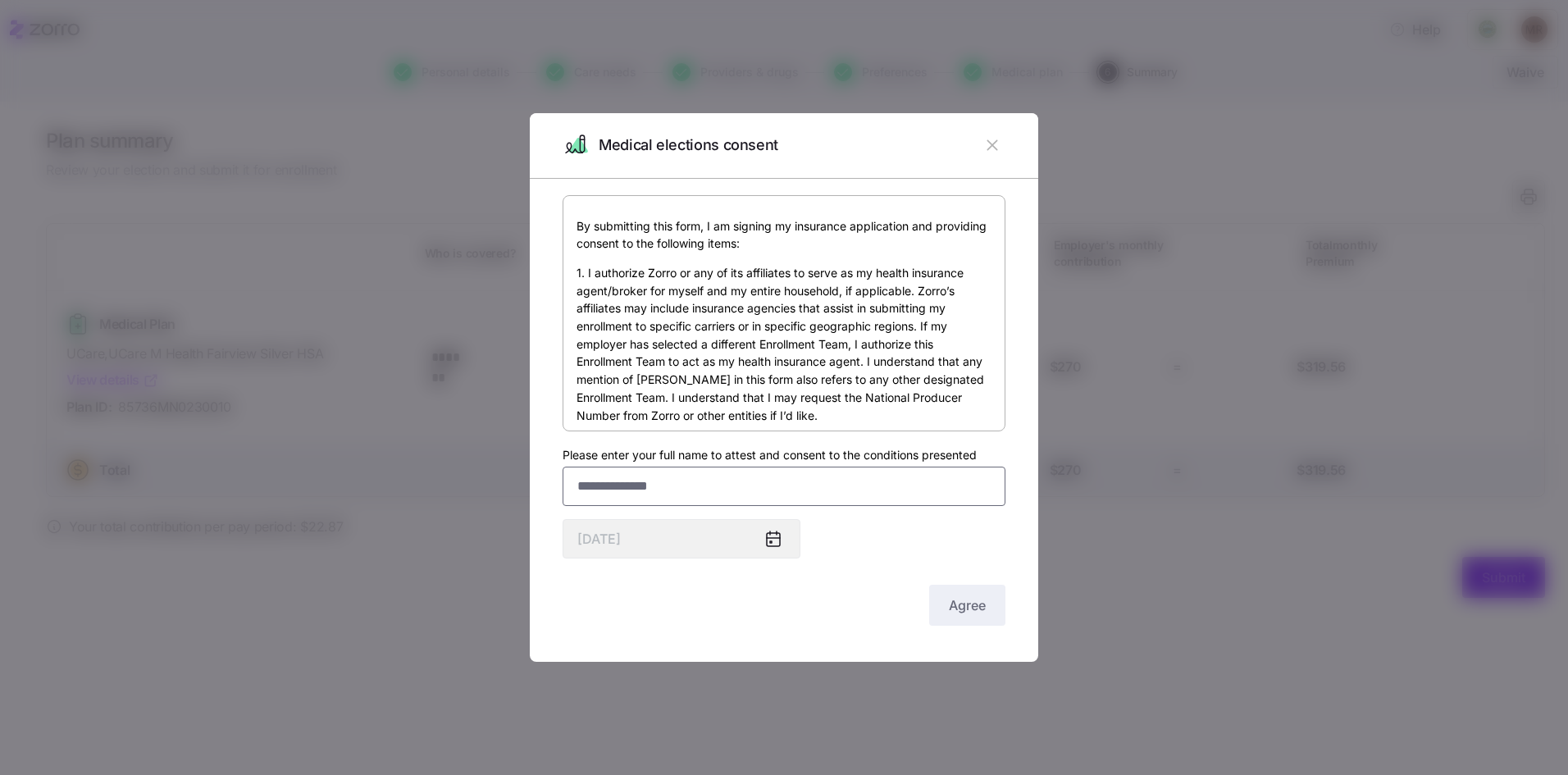
click at [742, 490] on input "Please enter your full name to attest and consent to the conditions presented" at bounding box center [784, 487] width 443 height 40
type input "**********"
click at [976, 587] on button "Agree" at bounding box center [967, 604] width 76 height 41
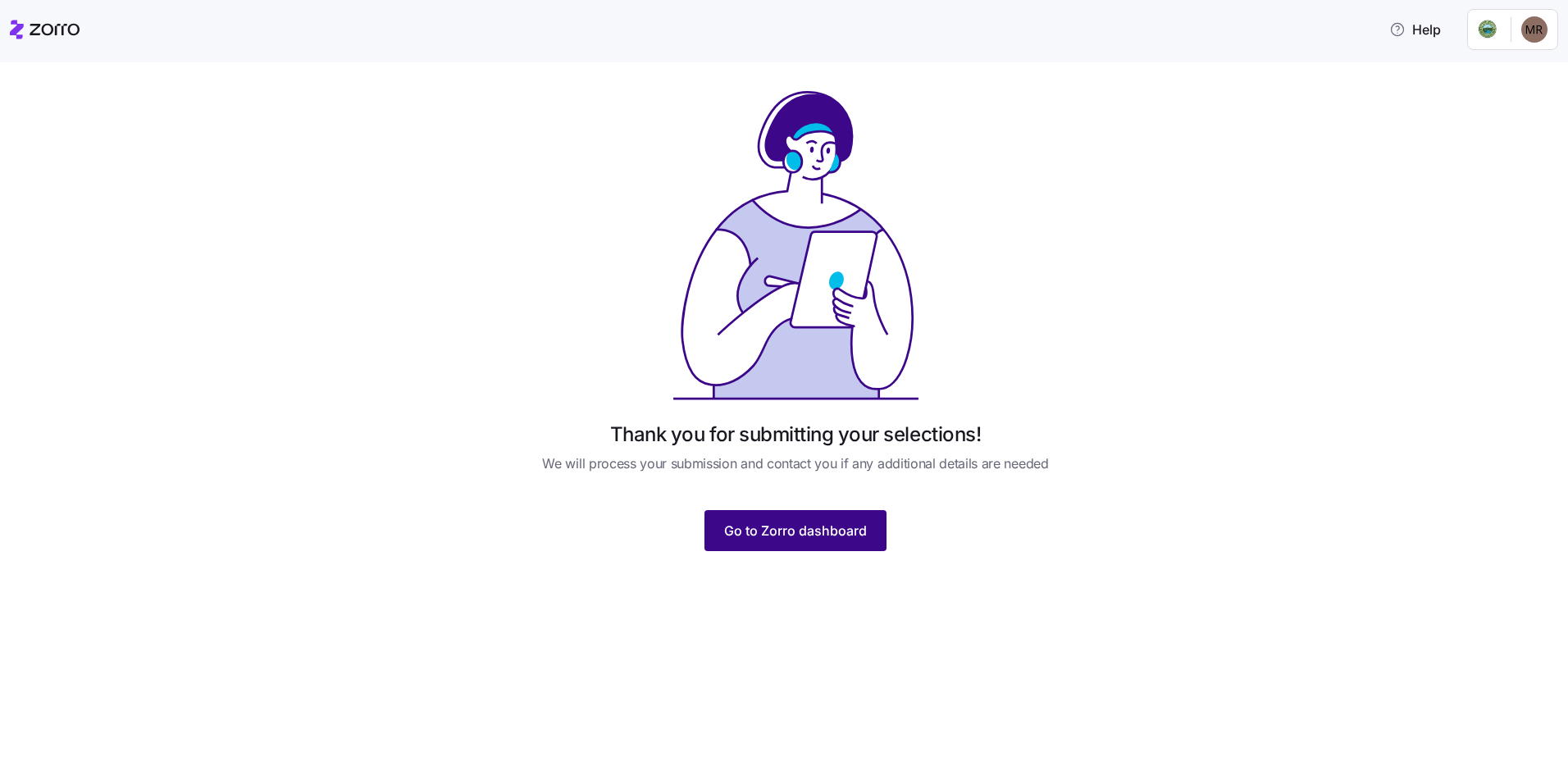
click at [831, 525] on span "Go to Zorro dashboard" at bounding box center [795, 531] width 143 height 20
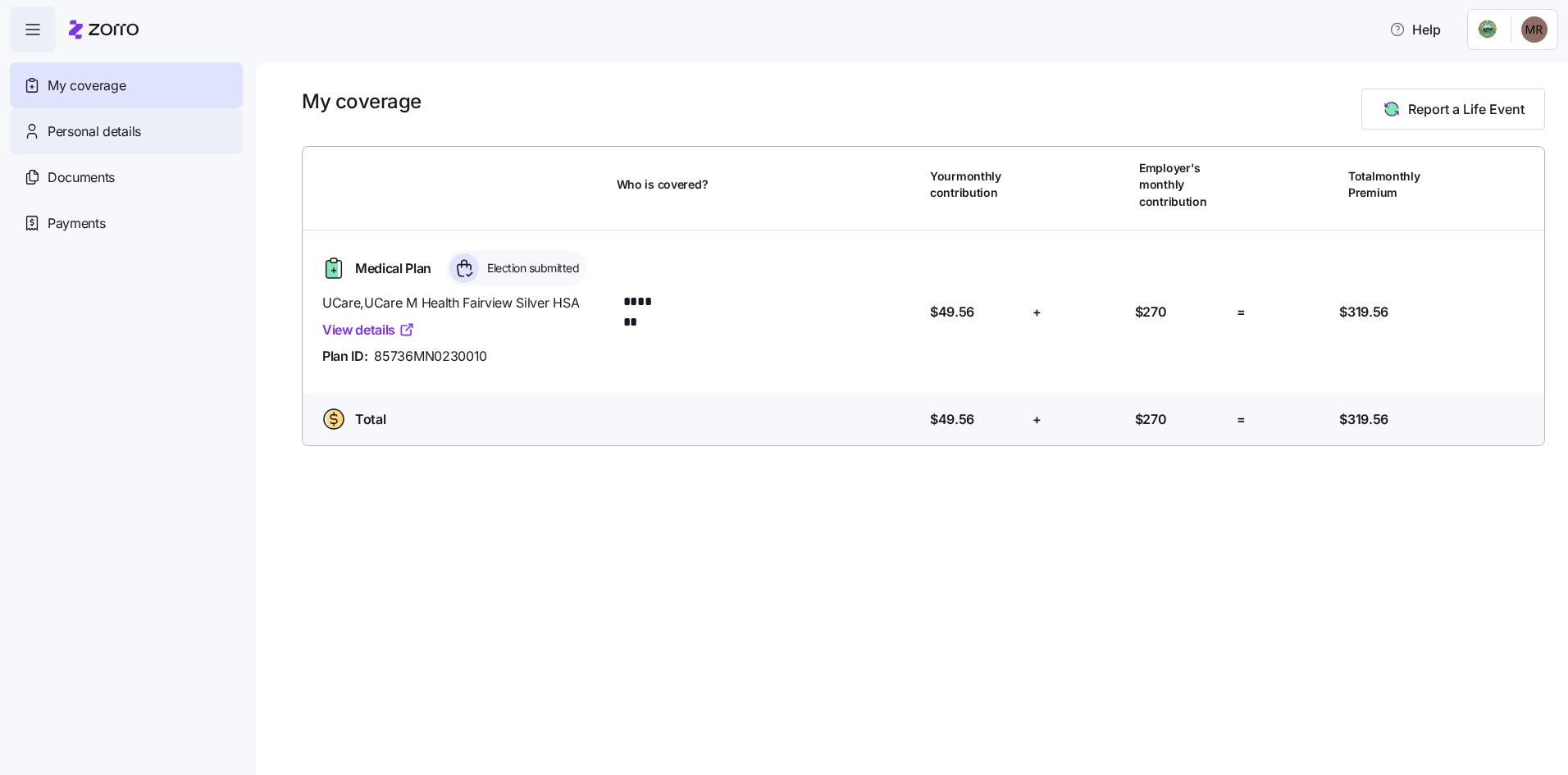
click at [144, 135] on div "Personal details" at bounding box center [126, 131] width 233 height 46
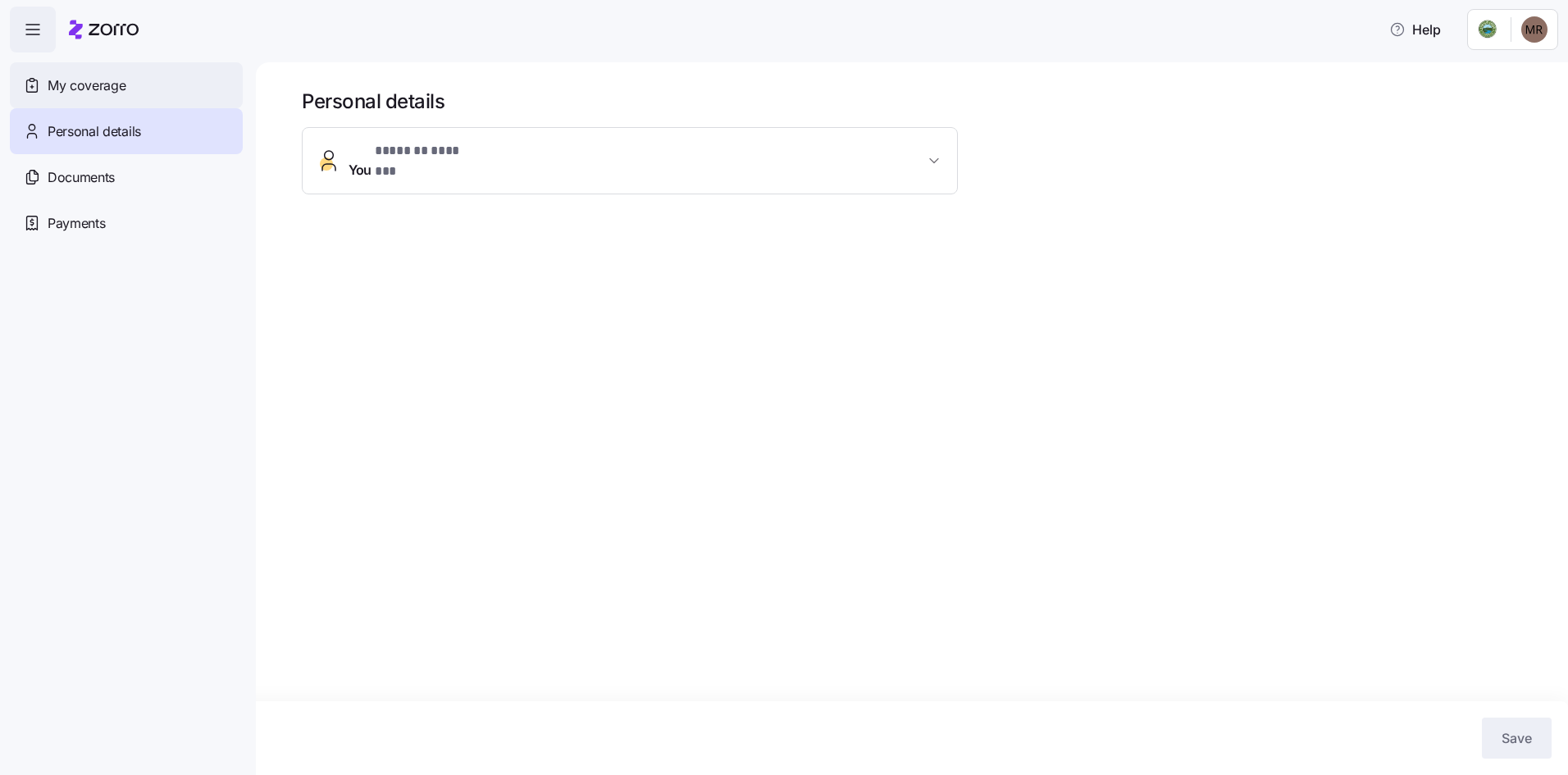
click at [119, 72] on div "My coverage" at bounding box center [126, 85] width 233 height 46
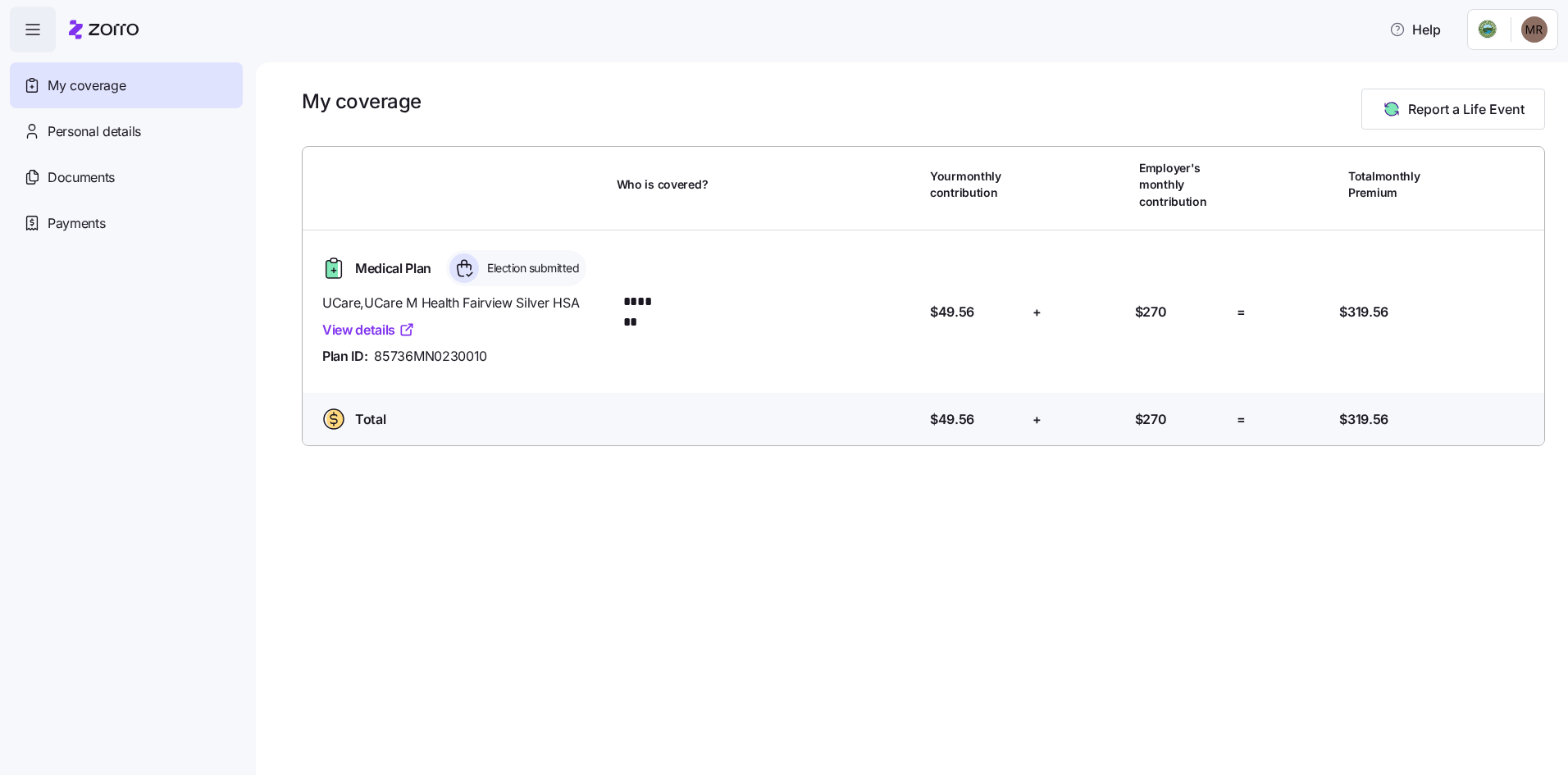
click at [50, 36] on span "button" at bounding box center [33, 29] width 44 height 44
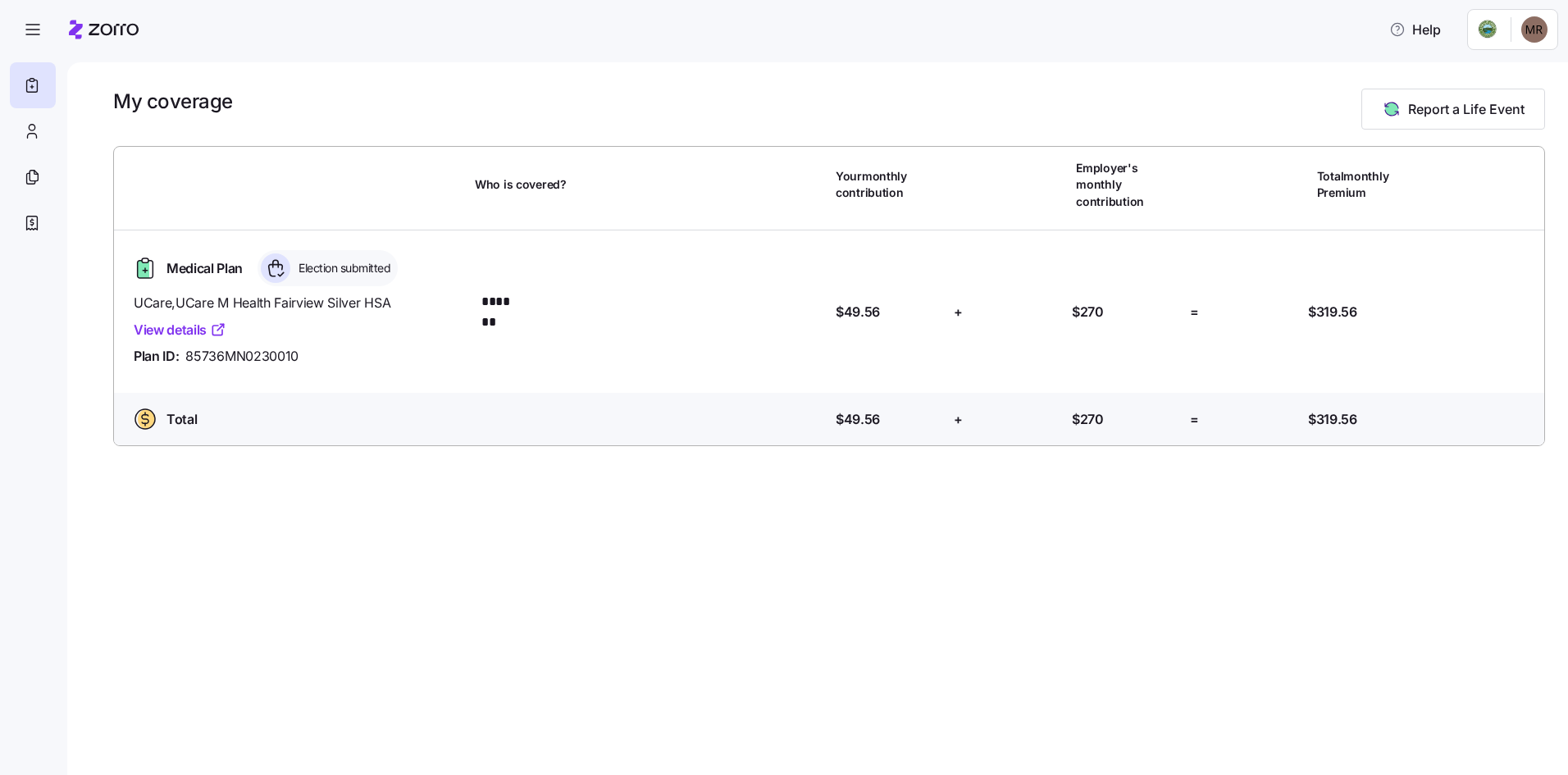
click at [1518, 37] on html "Help My coverage Report a Life Event Who is covered? Your monthly contribution …" at bounding box center [784, 383] width 1568 height 765
click at [1475, 42] on html "Help My coverage Report a Life Event Who is covered? Your monthly contribution …" at bounding box center [784, 383] width 1568 height 765
click at [1477, 36] on html "Help My coverage Report a Life Event Who is covered? Your monthly contribution …" at bounding box center [784, 383] width 1568 height 765
